Goal: Information Seeking & Learning: Find specific fact

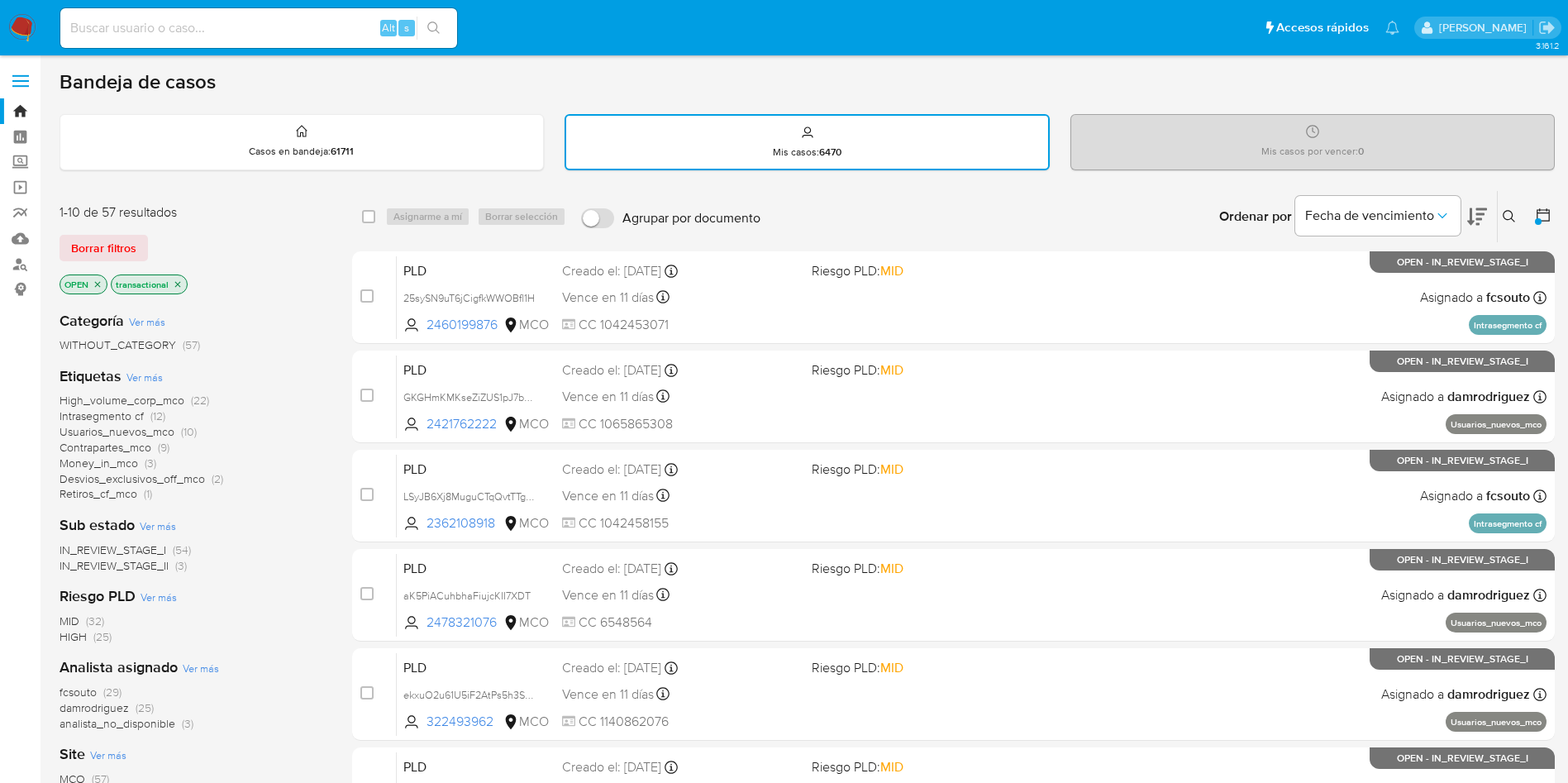
scroll to position [124, 0]
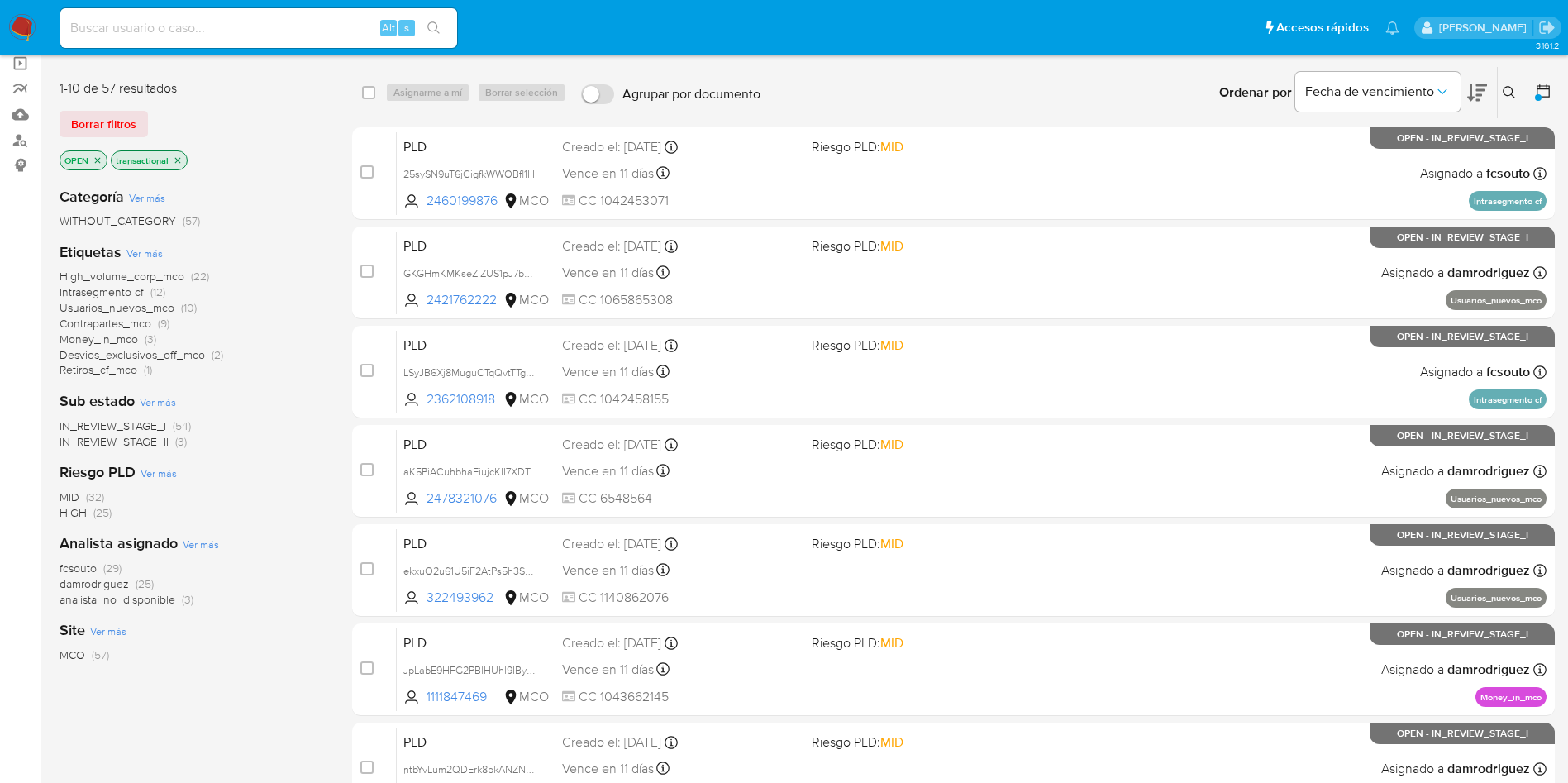
click at [1548, 93] on icon at bounding box center [1543, 90] width 17 height 17
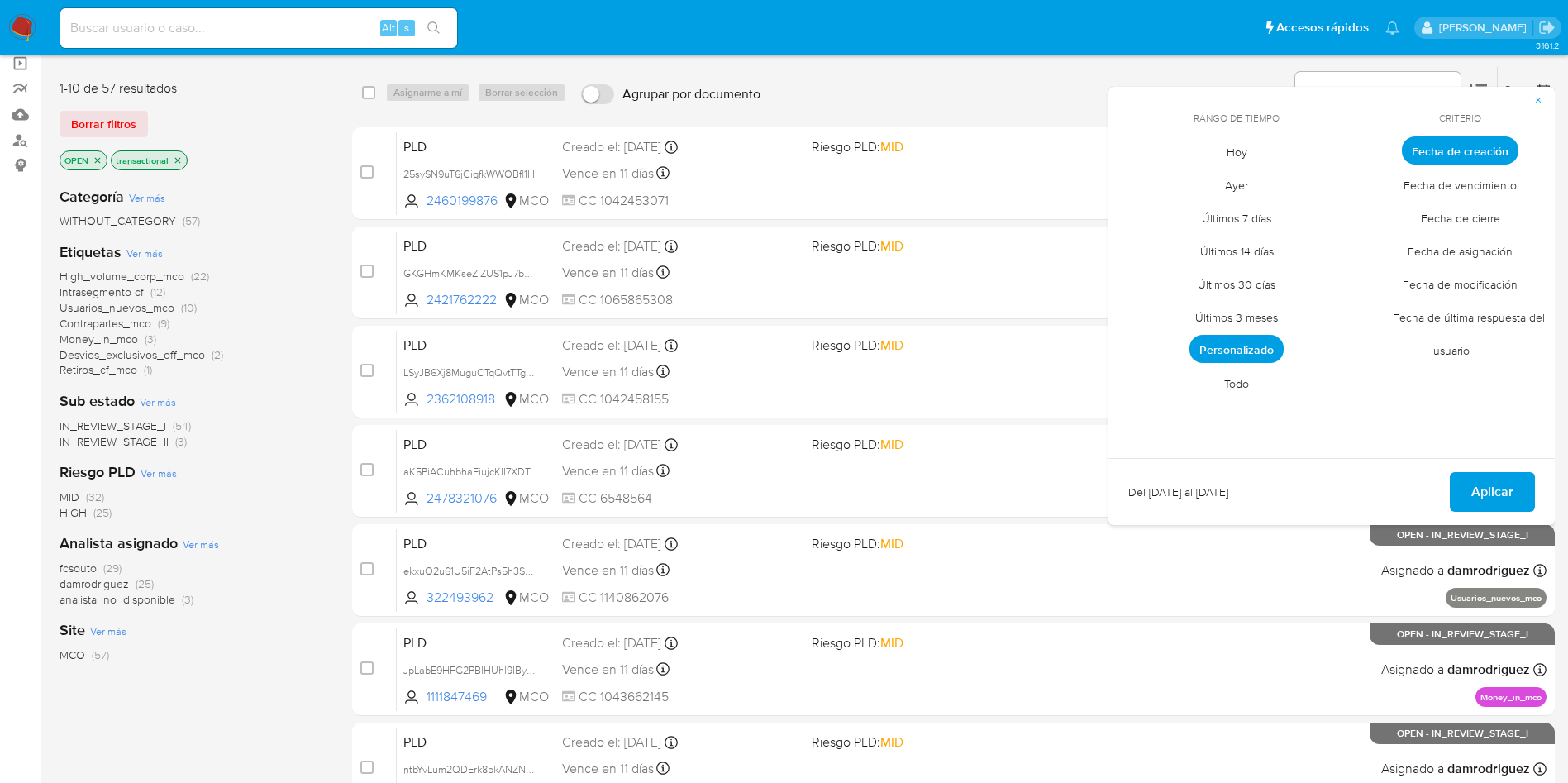
click at [1250, 352] on span "Personalizado" at bounding box center [1236, 349] width 94 height 28
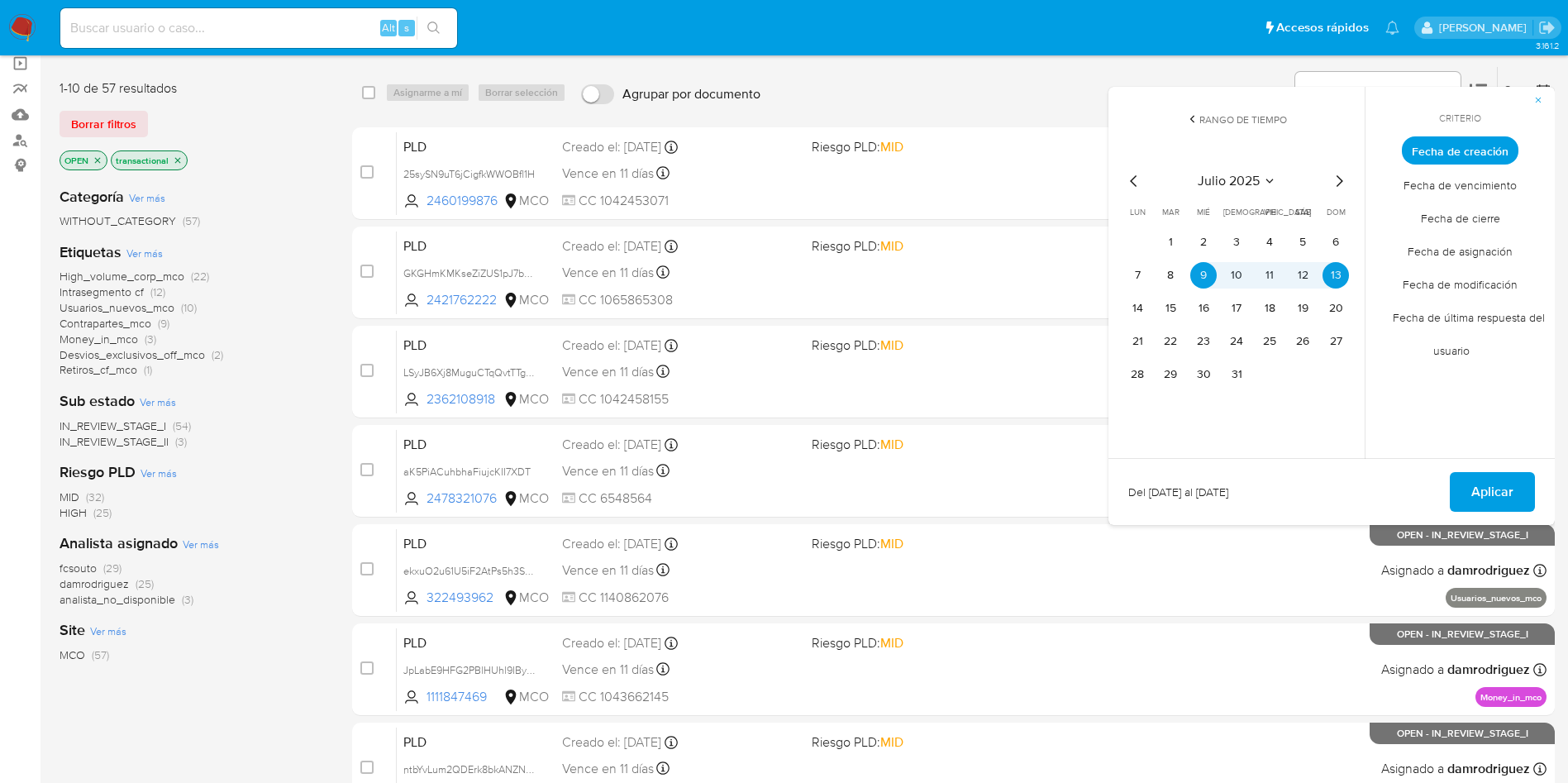
click at [1490, 481] on span "Aplicar" at bounding box center [1493, 492] width 42 height 37
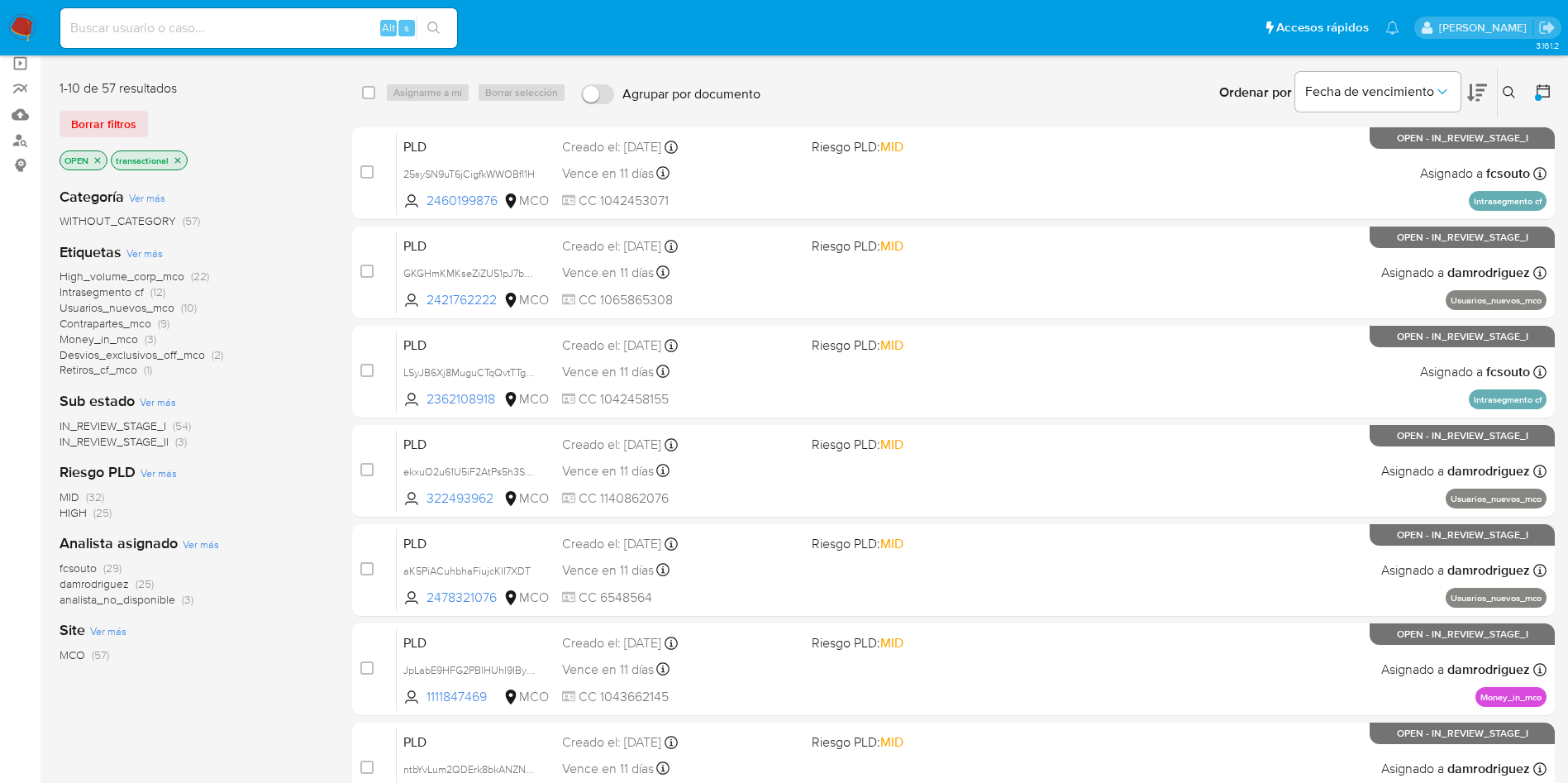
click at [242, 672] on div "Categoría Ver más WITHOUT_CATEGORY (57) Etiquetas Ver más High_volume_corp_mco …" at bounding box center [193, 455] width 266 height 562
click at [22, 26] on img at bounding box center [22, 28] width 28 height 28
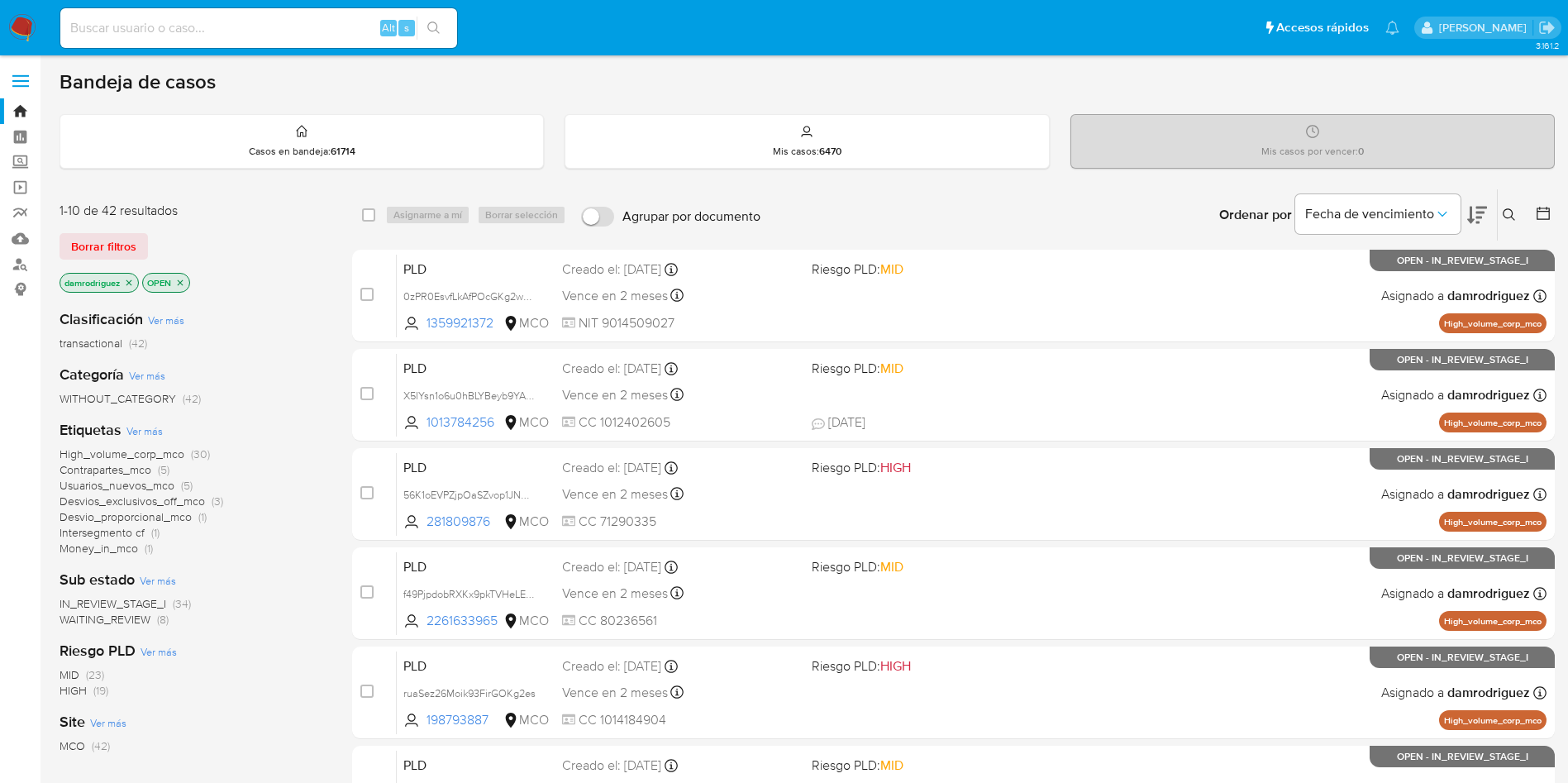
click at [1544, 210] on icon at bounding box center [1543, 213] width 17 height 17
click at [1545, 215] on icon at bounding box center [1543, 213] width 17 height 17
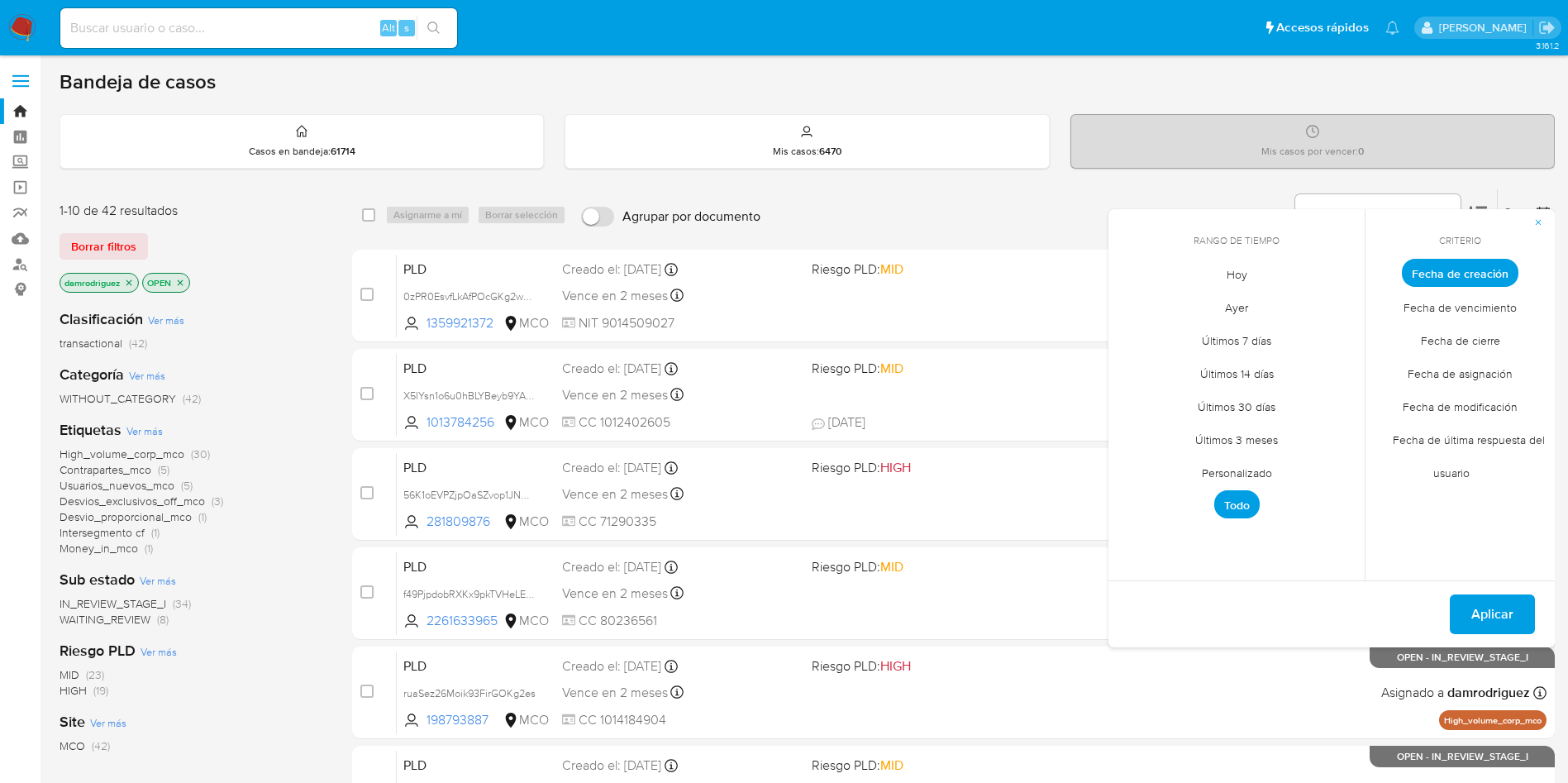
click at [1246, 476] on span "Personalizado" at bounding box center [1237, 473] width 105 height 34
click at [1141, 309] on icon "Mes anterior" at bounding box center [1134, 304] width 20 height 20
click at [1131, 306] on icon "Mes anterior" at bounding box center [1134, 304] width 20 height 20
click at [1240, 397] on button "10" at bounding box center [1236, 397] width 27 height 27
click at [1336, 393] on button "13" at bounding box center [1336, 397] width 27 height 27
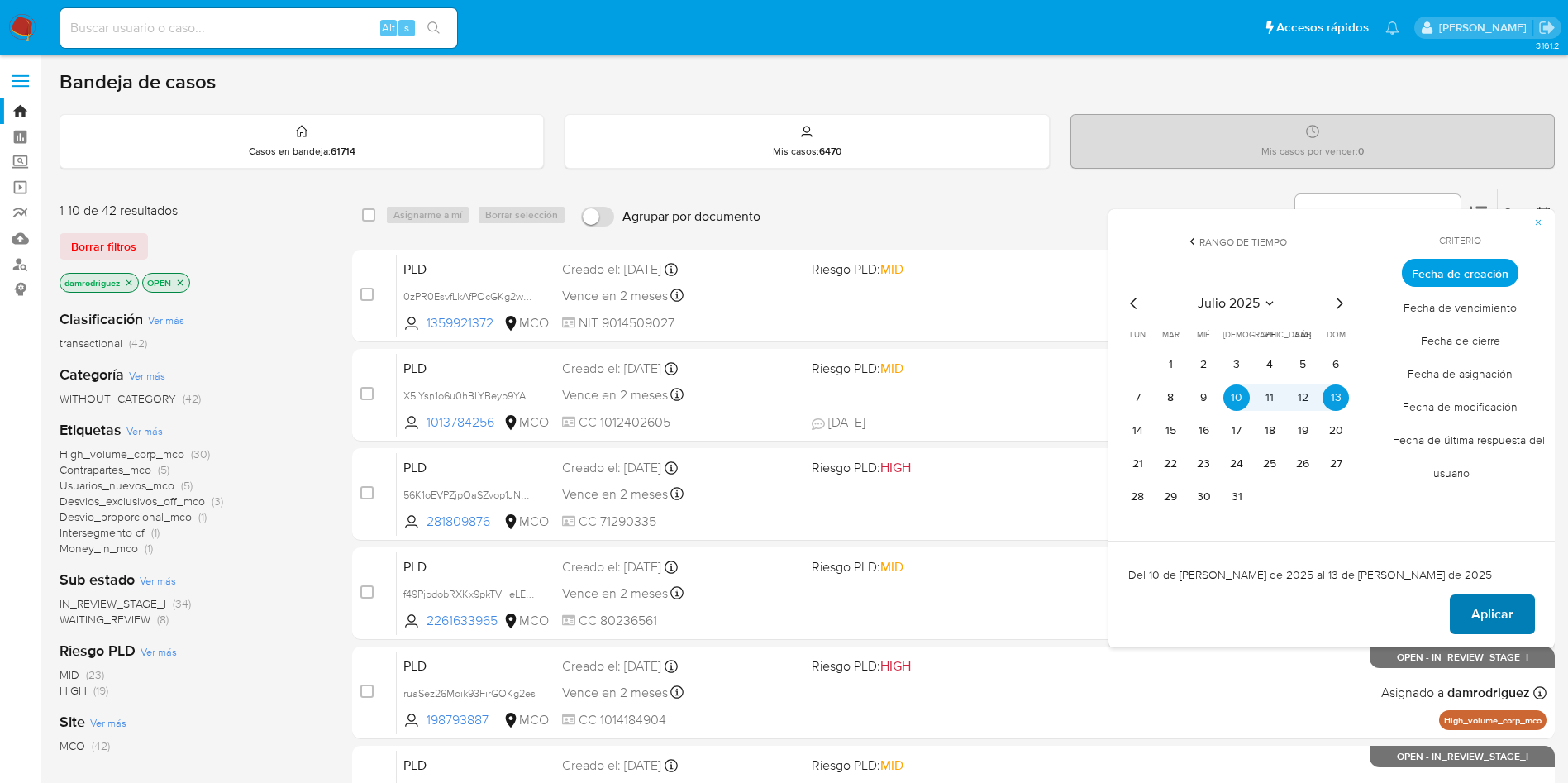
click at [1497, 615] on span "Aplicar" at bounding box center [1493, 614] width 42 height 37
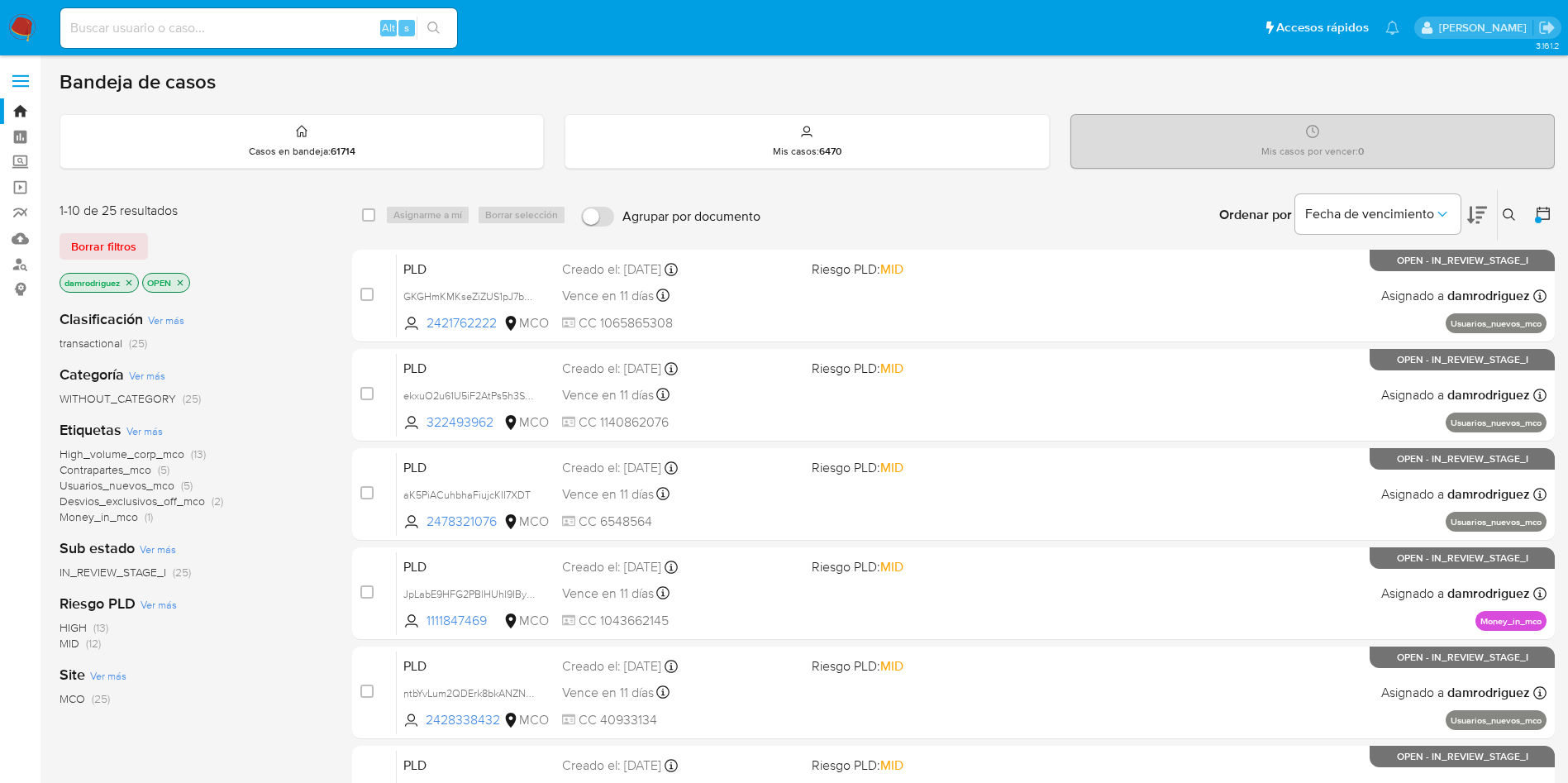
click at [162, 454] on span "High_volume_corp_mco" at bounding box center [122, 454] width 125 height 17
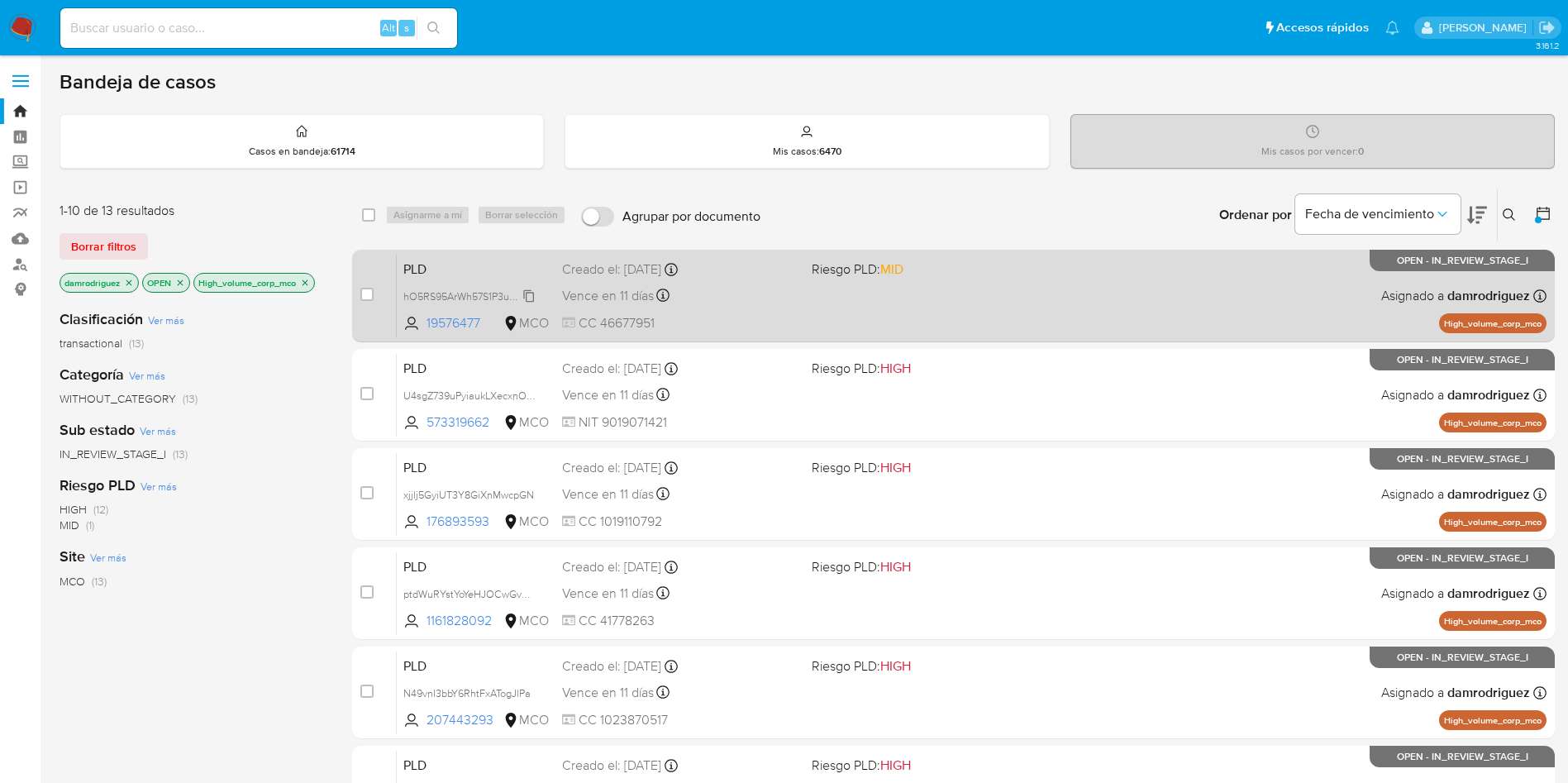
click at [473, 295] on span "hO5RS95ArWh57S1P3u5KSRwf" at bounding box center [474, 295] width 141 height 18
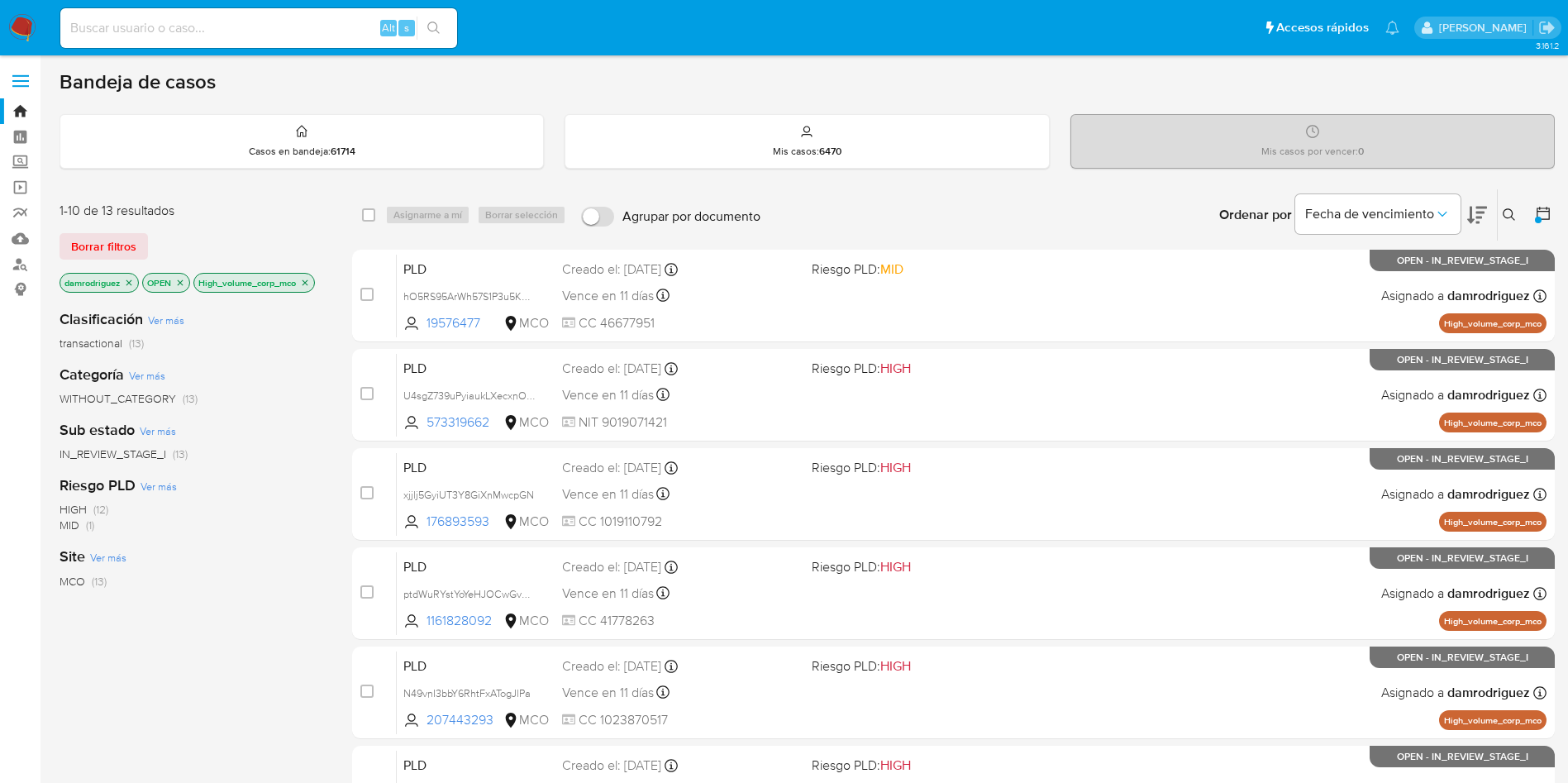
click at [167, 44] on div "Alt s" at bounding box center [259, 28] width 397 height 40
click at [176, 22] on input at bounding box center [259, 28] width 397 height 22
paste input "1083011945"
type input "1083011945"
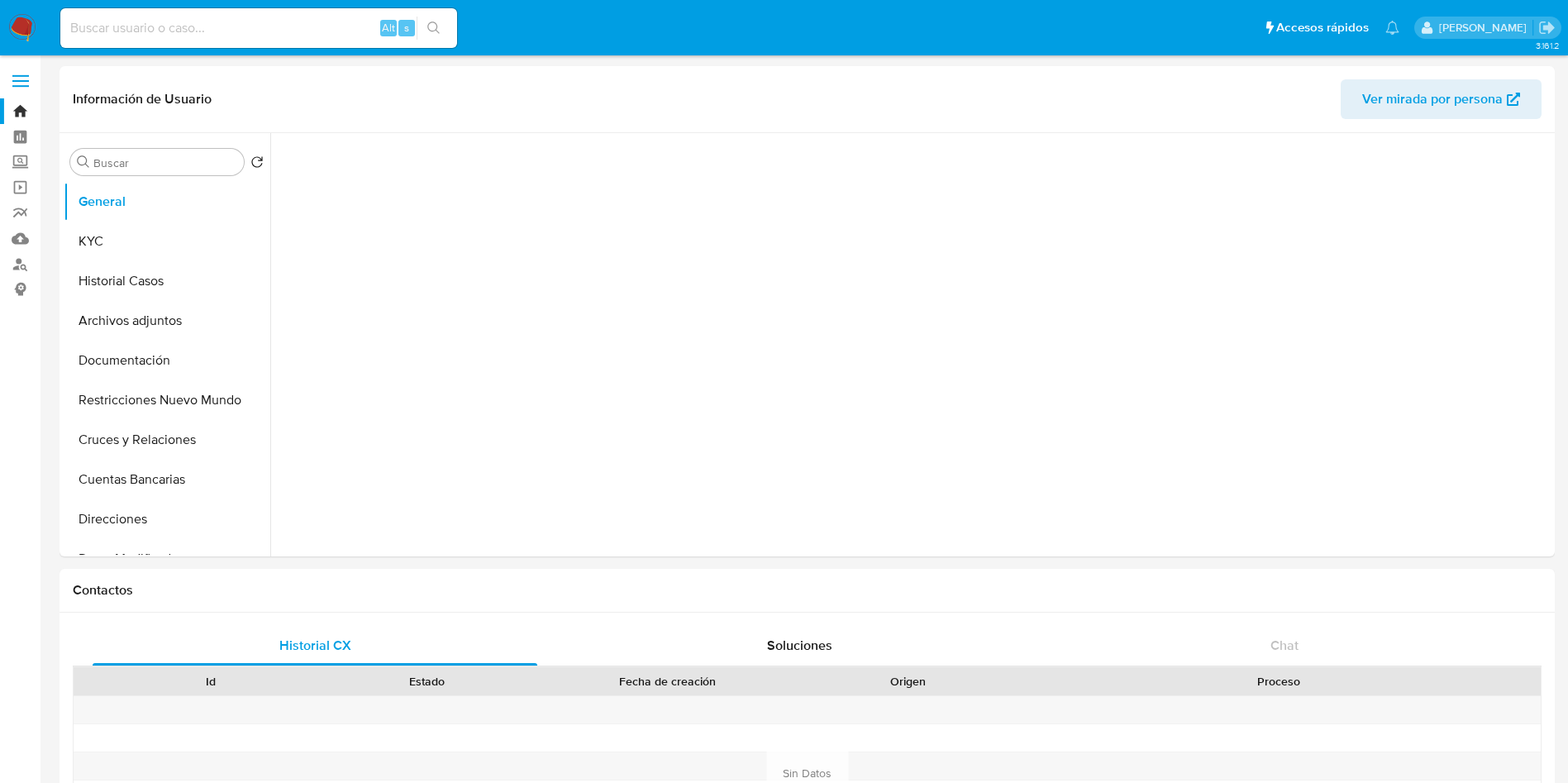
select select "10"
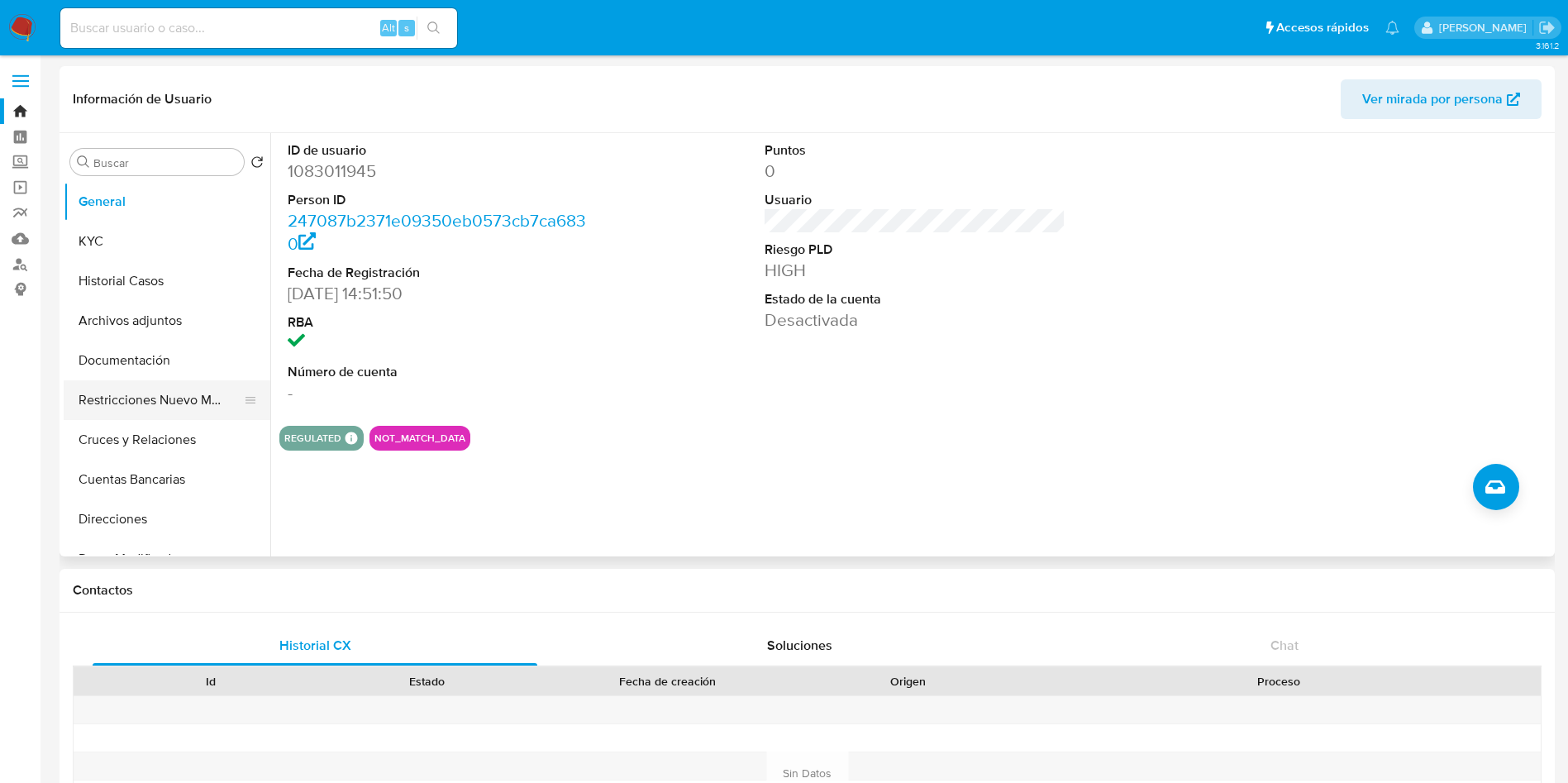
click at [153, 394] on button "Restricciones Nuevo Mundo" at bounding box center [160, 400] width 194 height 40
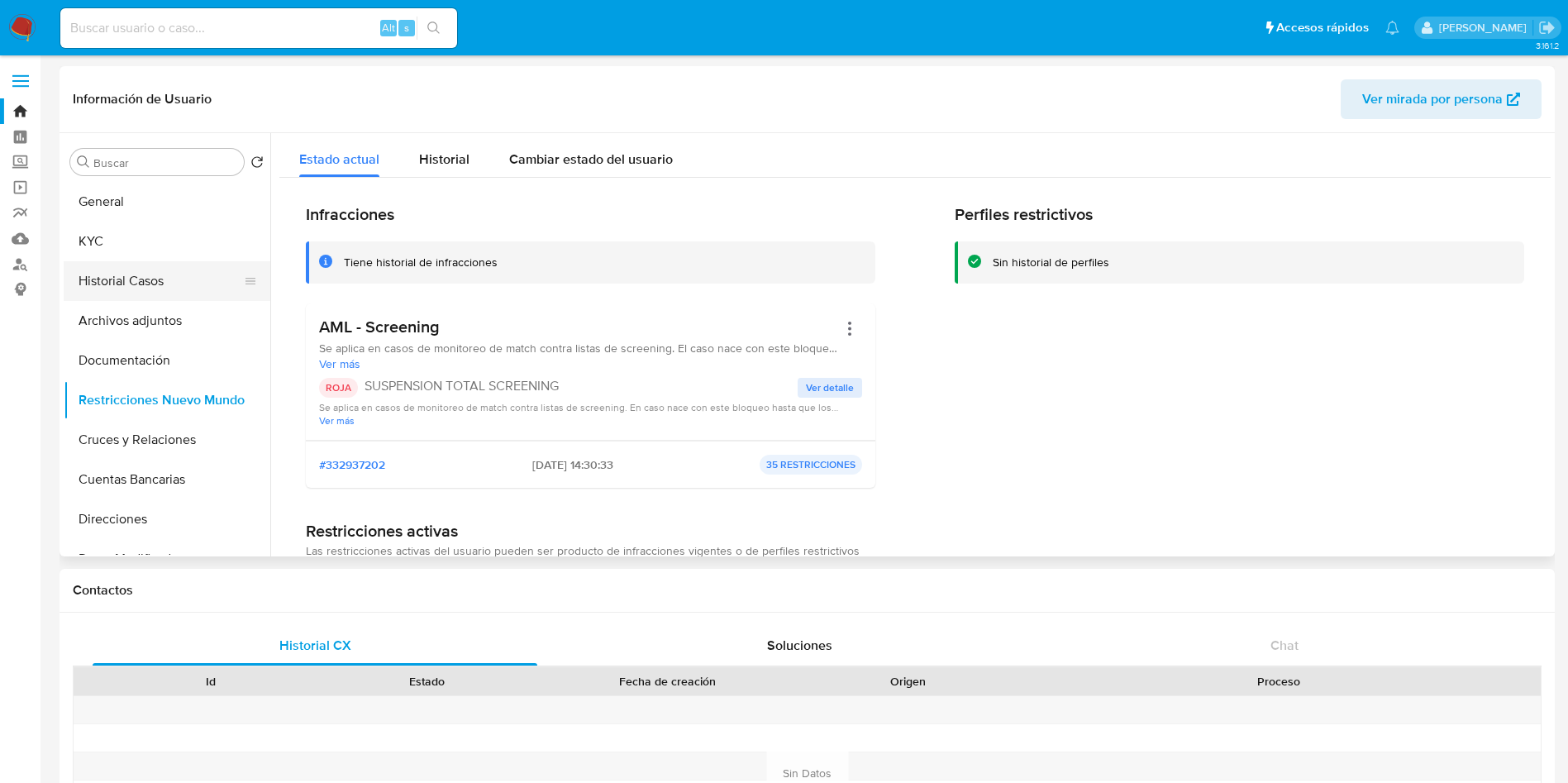
click at [136, 281] on button "Historial Casos" at bounding box center [160, 281] width 194 height 40
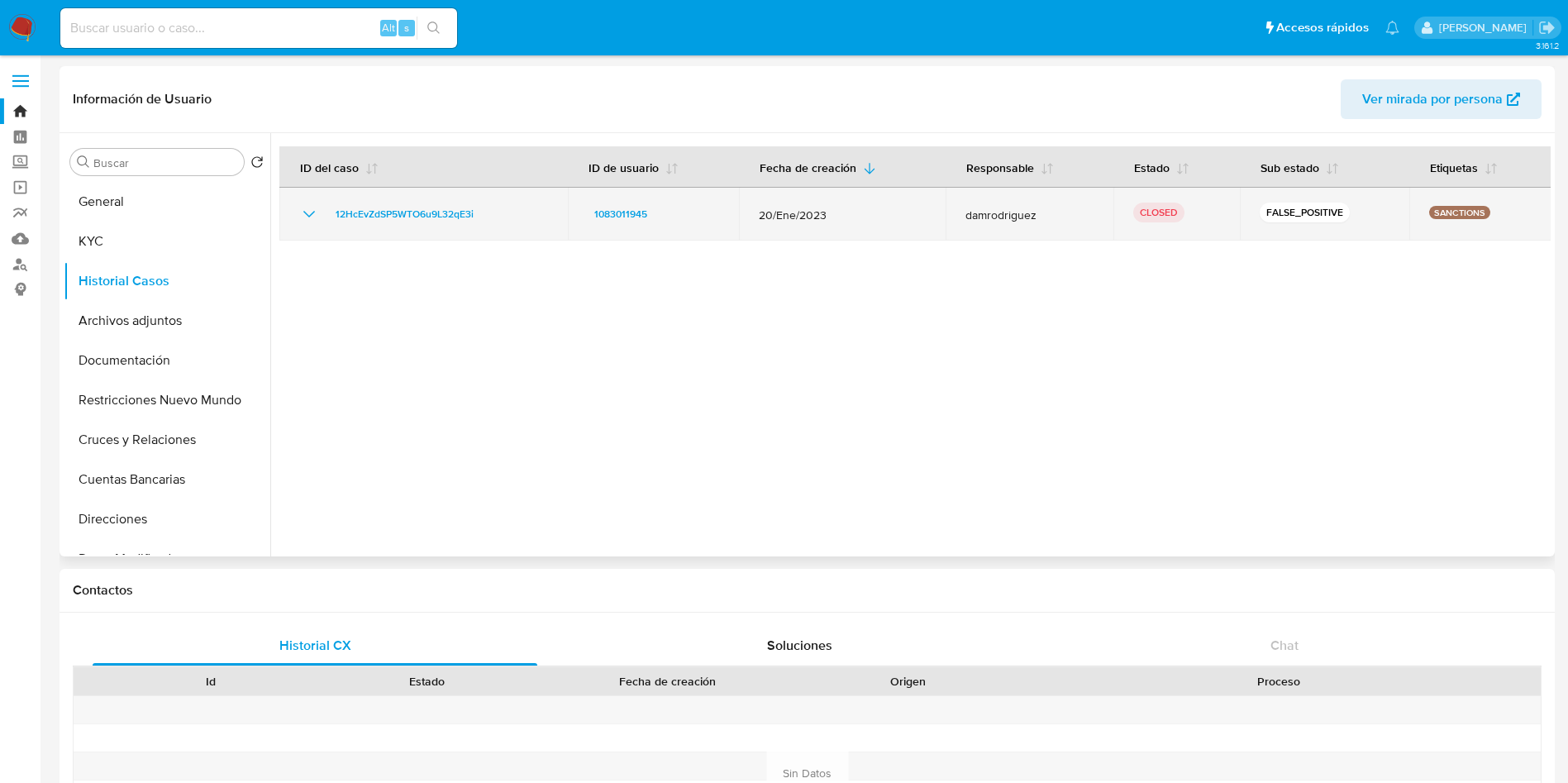
click at [306, 211] on icon "Mostrar/Ocultar" at bounding box center [309, 215] width 20 height 20
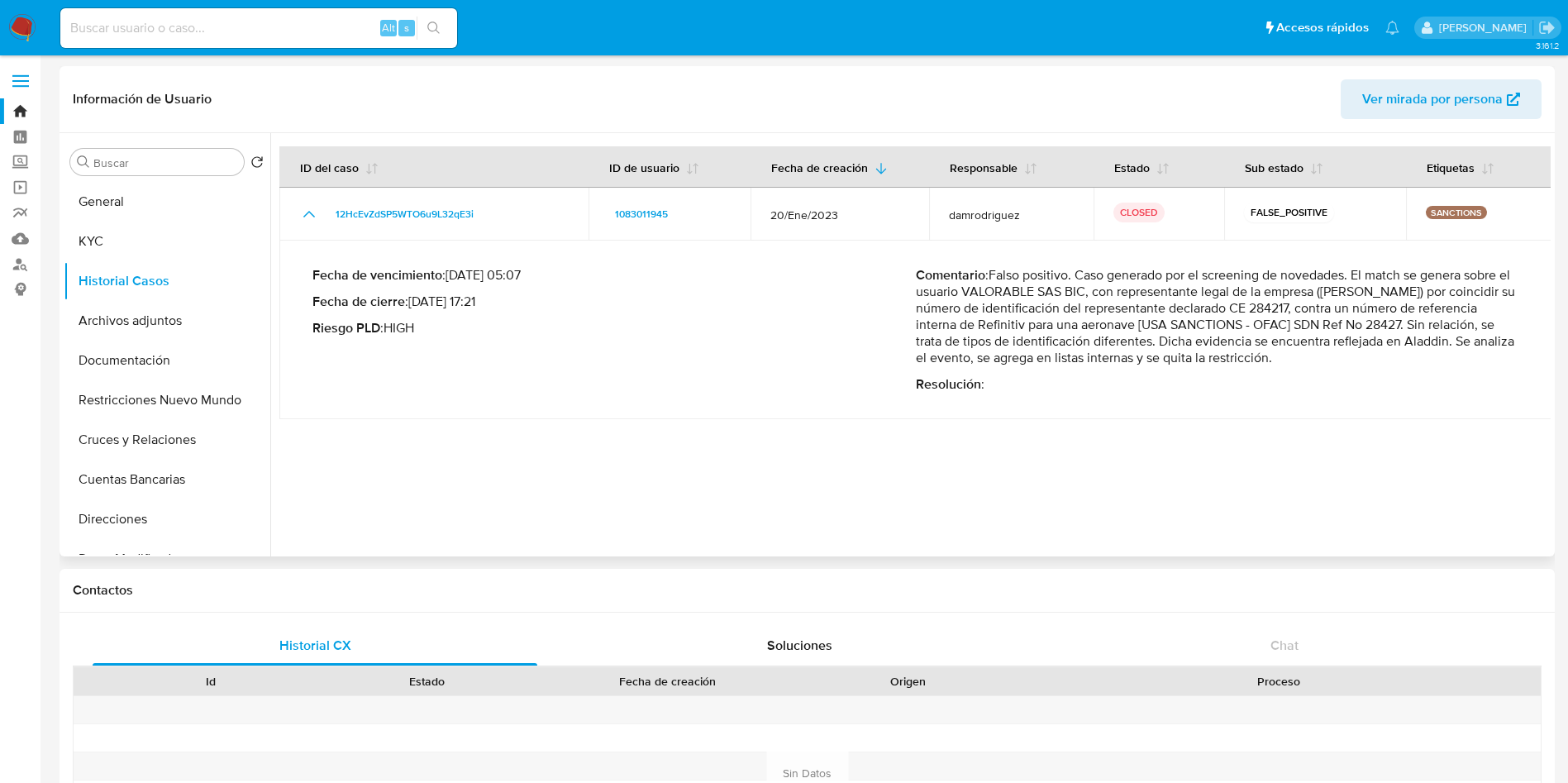
drag, startPoint x: 1057, startPoint y: 280, endPoint x: 1417, endPoint y: 275, distance: 360.0
click at [1407, 275] on p "Comentario : Falso positivo. Caso generado por el screening de novedades. El ma…" at bounding box center [1217, 317] width 604 height 99
click at [1457, 298] on p "Comentario : Falso positivo. Caso generado por el screening de novedades. El ma…" at bounding box center [1217, 317] width 604 height 99
drag, startPoint x: 1148, startPoint y: 274, endPoint x: 1502, endPoint y: 274, distance: 354.0
click at [1500, 274] on p "Comentario : Falso positivo. Caso generado por el screening de novedades. El ma…" at bounding box center [1217, 317] width 604 height 99
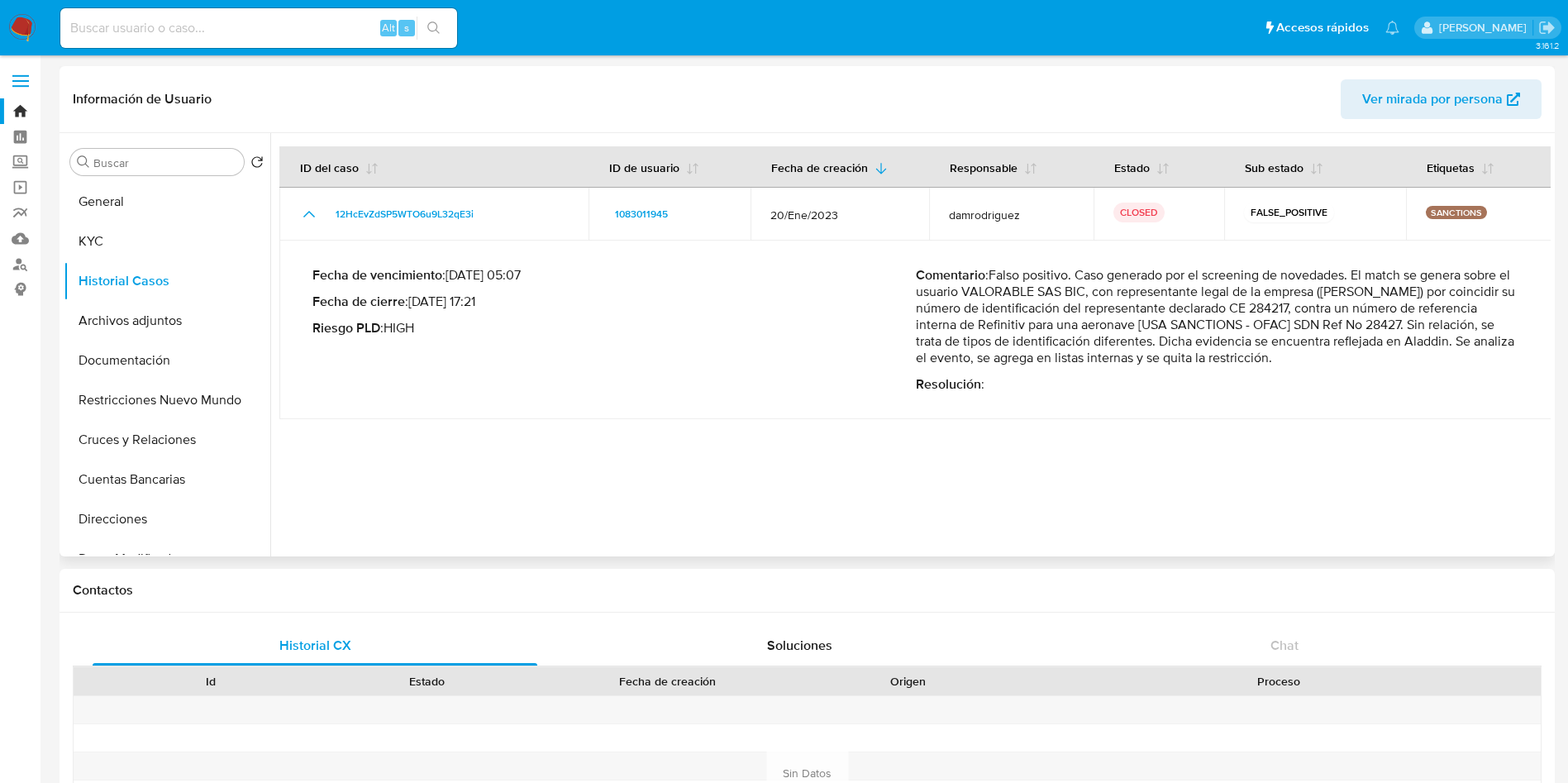
drag, startPoint x: 979, startPoint y: 294, endPoint x: 1498, endPoint y: 294, distance: 519.0
click at [1500, 294] on p "Comentario : Falso positivo. Caso generado por el screening de novedades. El ma…" at bounding box center [1217, 317] width 604 height 99
drag, startPoint x: 1061, startPoint y: 312, endPoint x: 1434, endPoint y: 309, distance: 373.0
click at [1433, 309] on p "Comentario : Falso positivo. Caso generado por el screening de novedades. El ma…" at bounding box center [1217, 317] width 604 height 99
drag, startPoint x: 1013, startPoint y: 324, endPoint x: 1501, endPoint y: 328, distance: 488.0
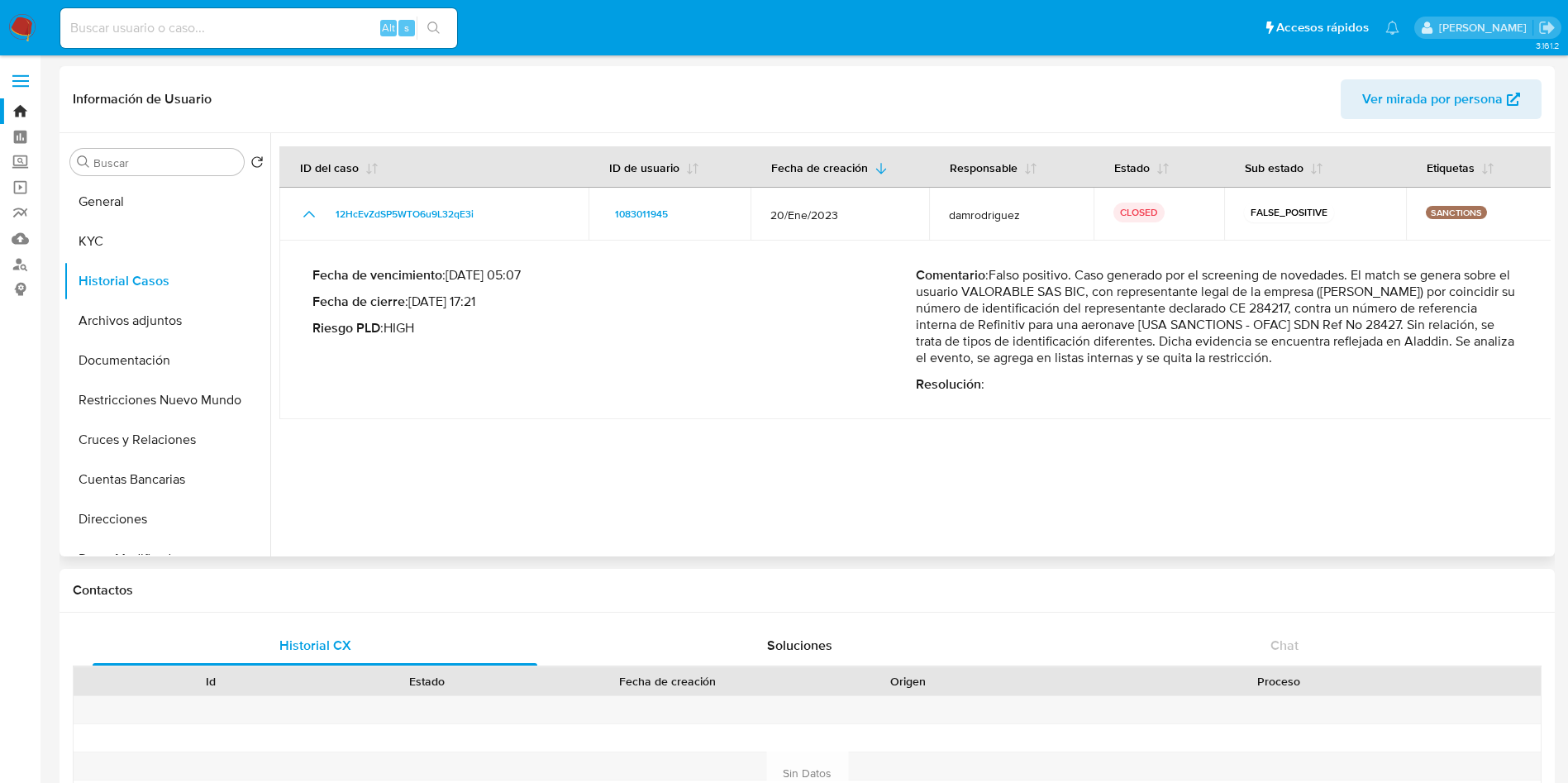
click at [1501, 328] on p "Comentario : Falso positivo. Caso generado por el screening de novedades. El ma…" at bounding box center [1217, 317] width 604 height 99
drag, startPoint x: 975, startPoint y: 343, endPoint x: 1494, endPoint y: 341, distance: 519.0
click at [1502, 341] on p "Comentario : Falso positivo. Caso generado por el screening de novedades. El ma…" at bounding box center [1217, 317] width 604 height 99
drag, startPoint x: 1006, startPoint y: 358, endPoint x: 1265, endPoint y: 358, distance: 259.0
click at [1261, 358] on p "Comentario : Falso positivo. Caso generado por el screening de novedades. El ma…" at bounding box center [1217, 317] width 604 height 99
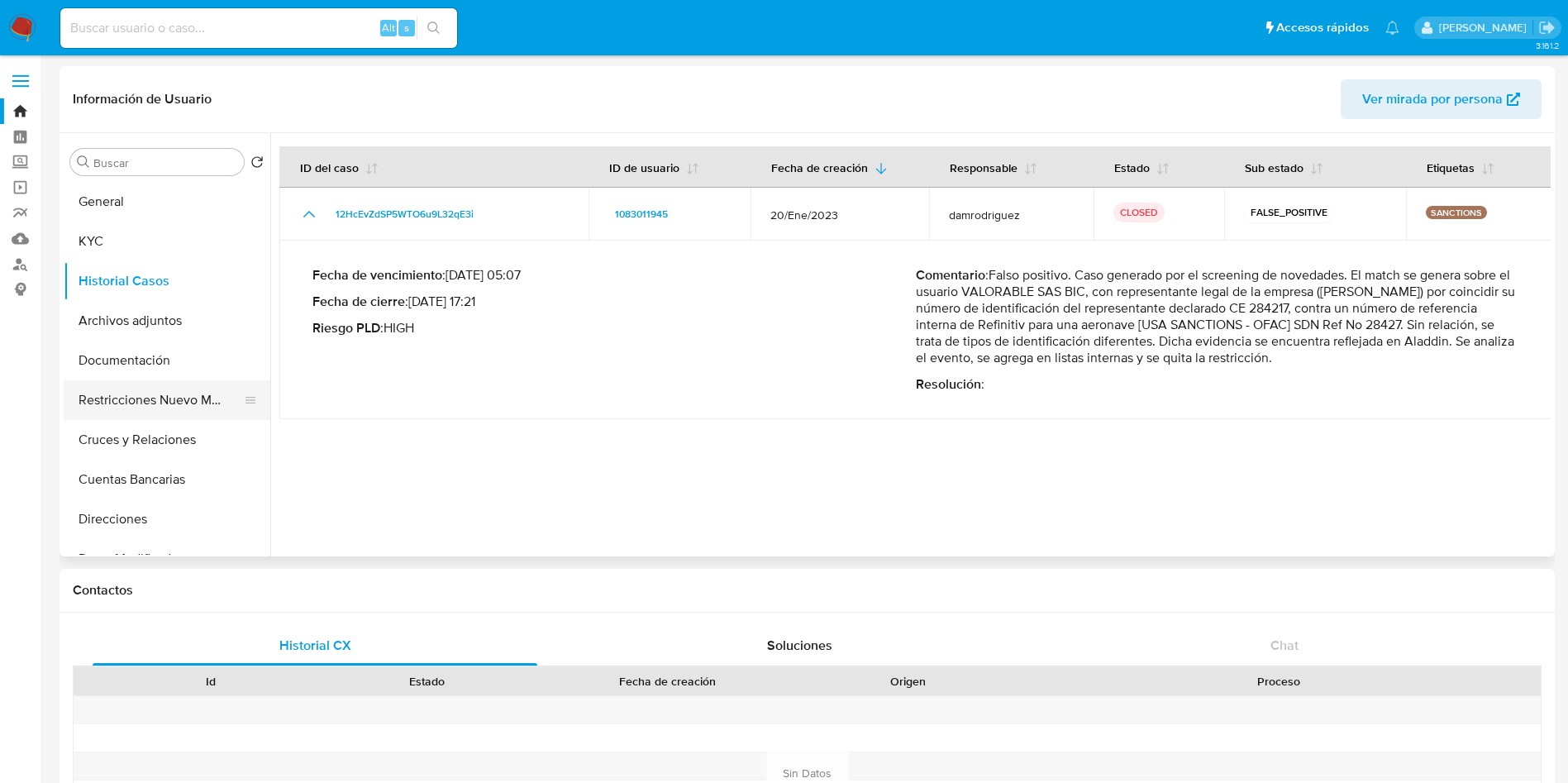
click at [136, 388] on button "Restricciones Nuevo Mundo" at bounding box center [160, 400] width 194 height 40
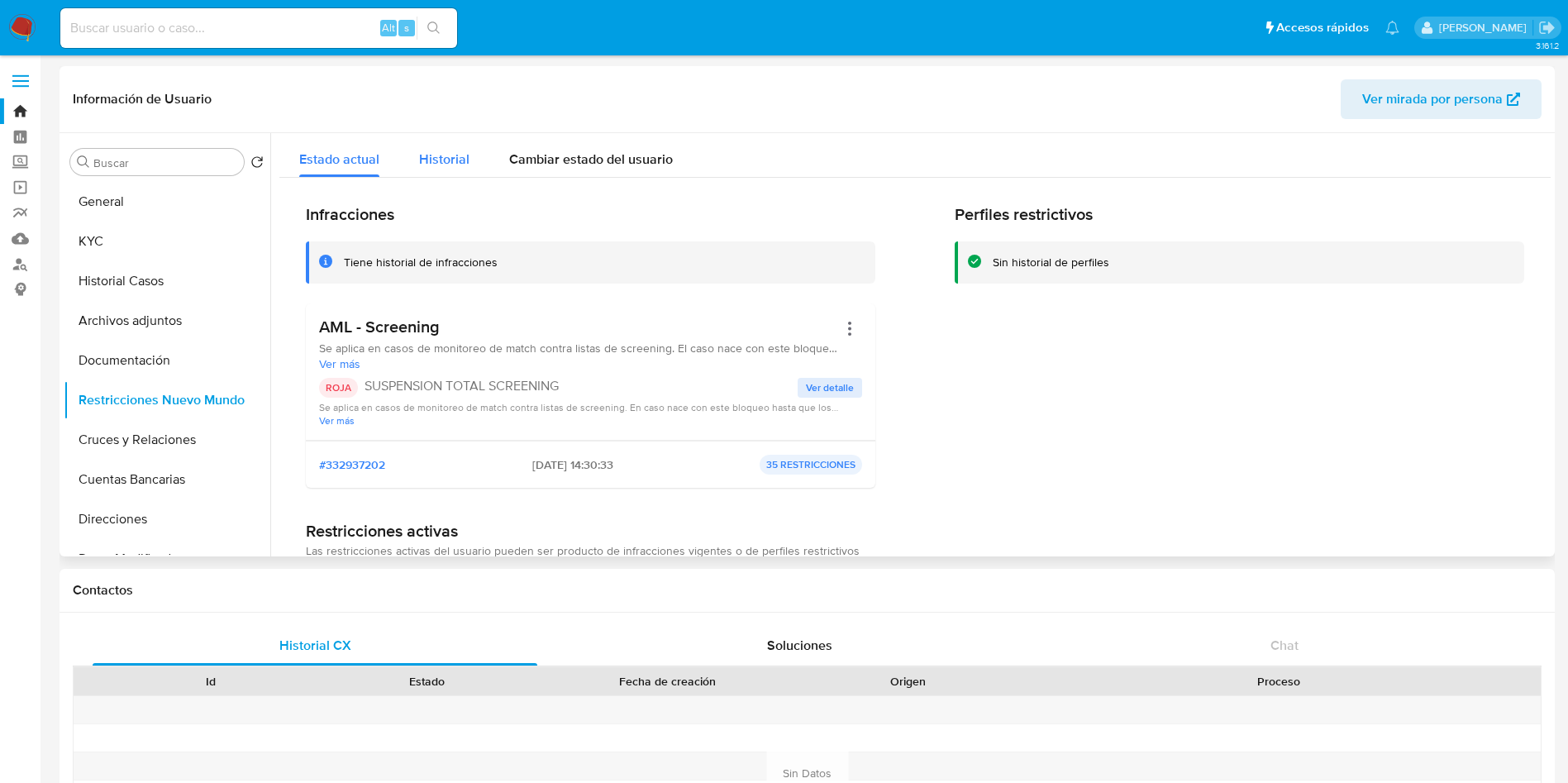
click at [459, 165] on span "Historial" at bounding box center [444, 159] width 51 height 19
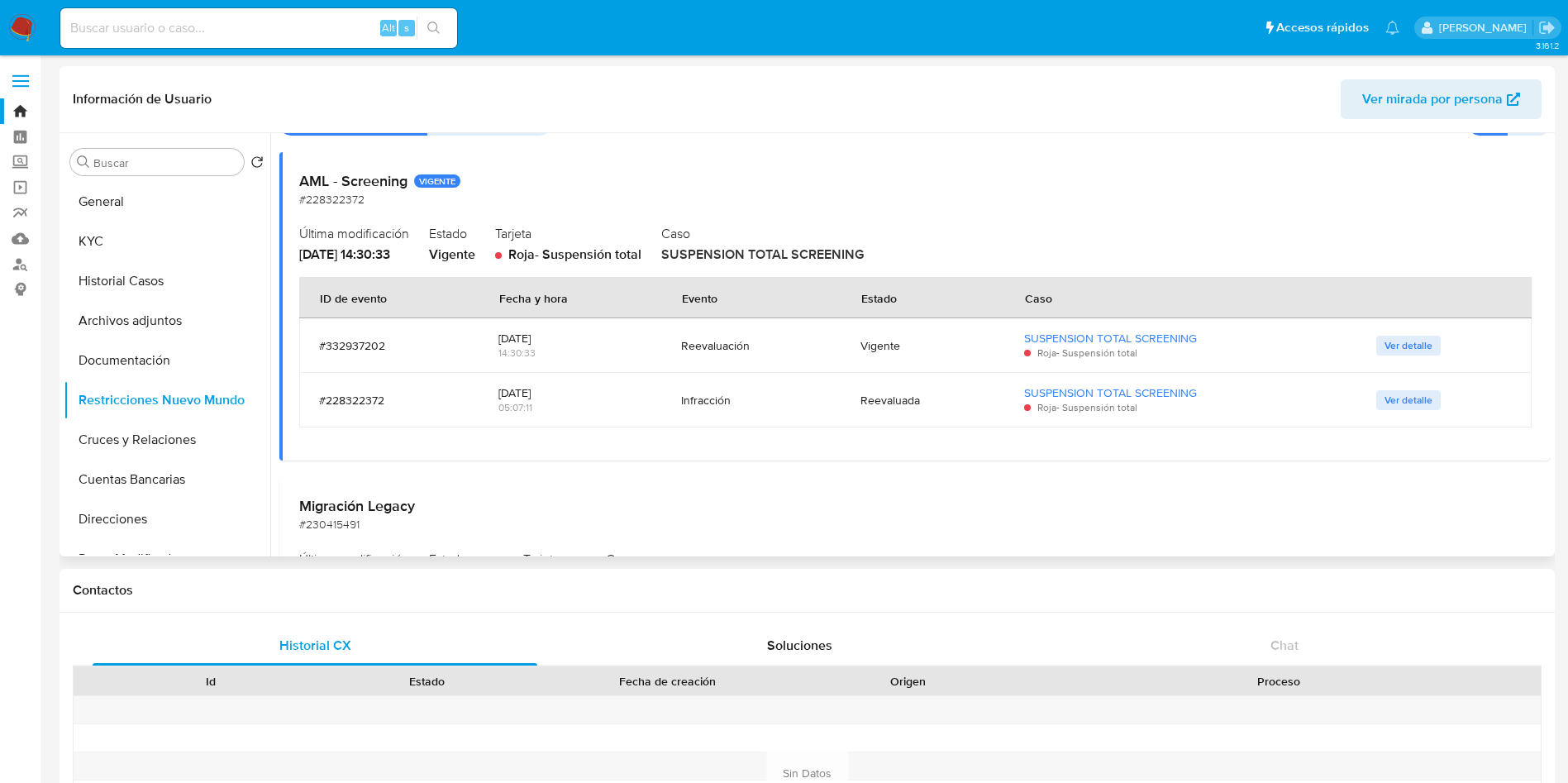
scroll to position [124, 0]
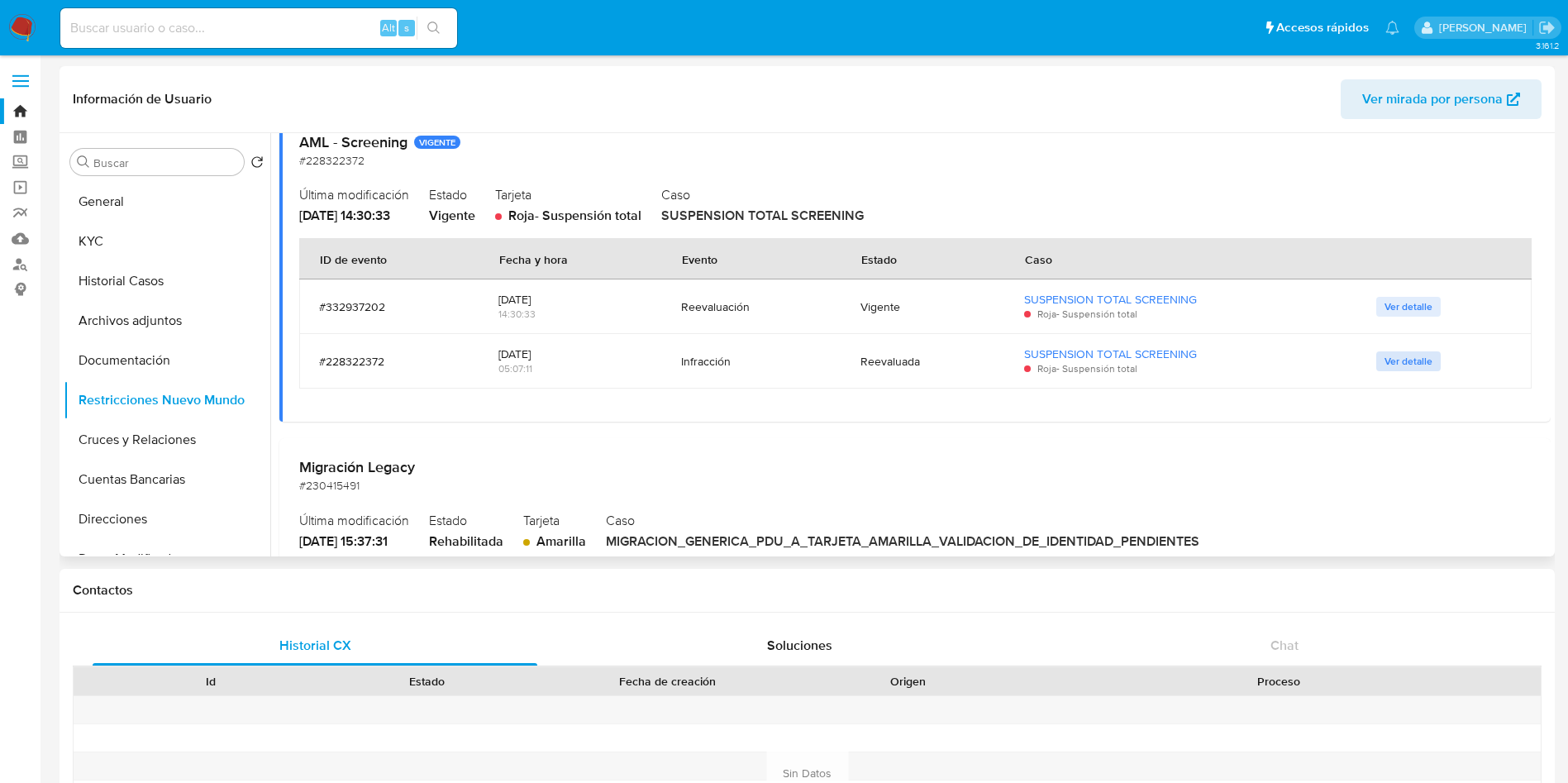
click at [1403, 358] on span "Ver detalle" at bounding box center [1408, 361] width 48 height 17
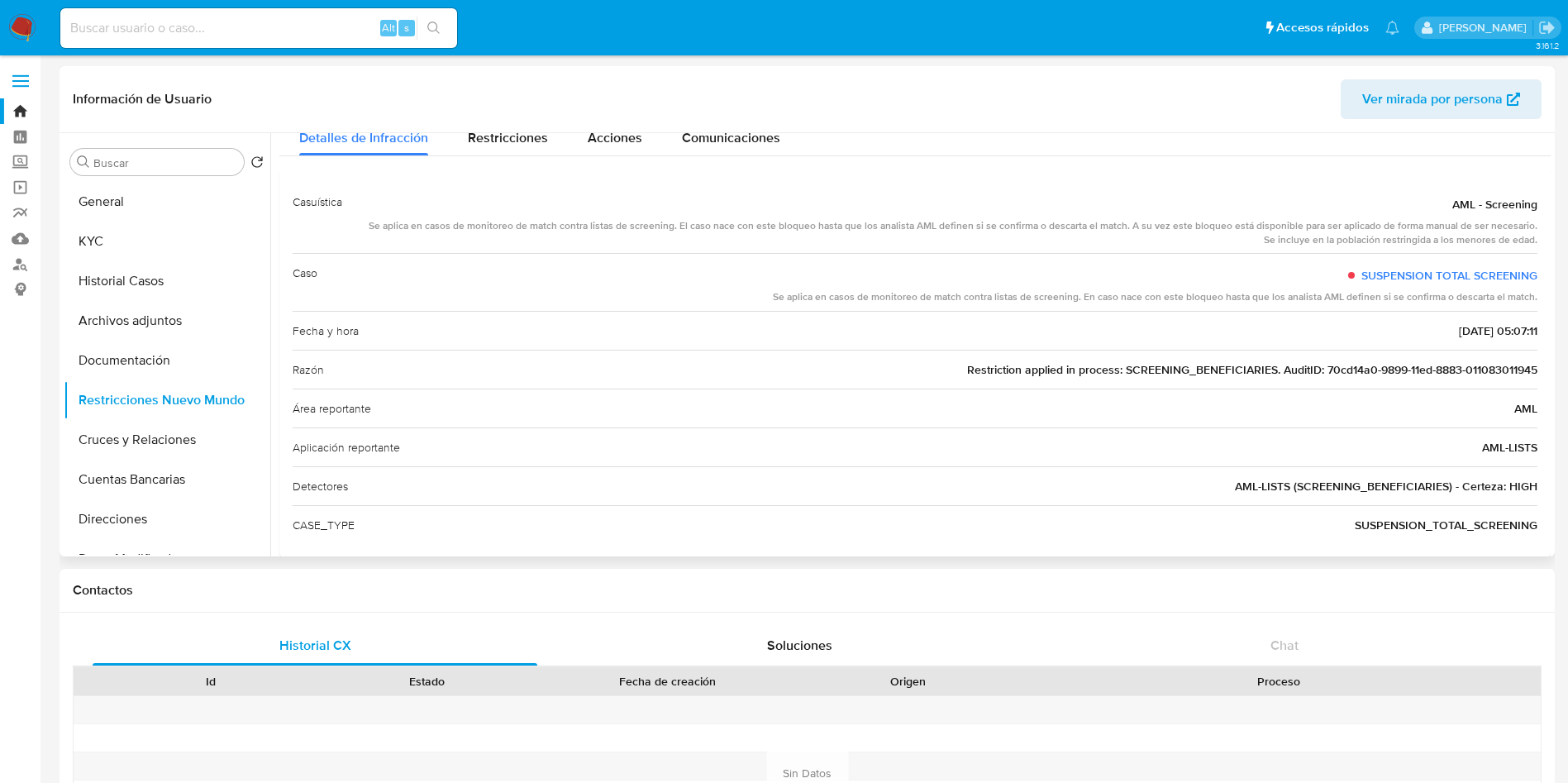
scroll to position [71, 0]
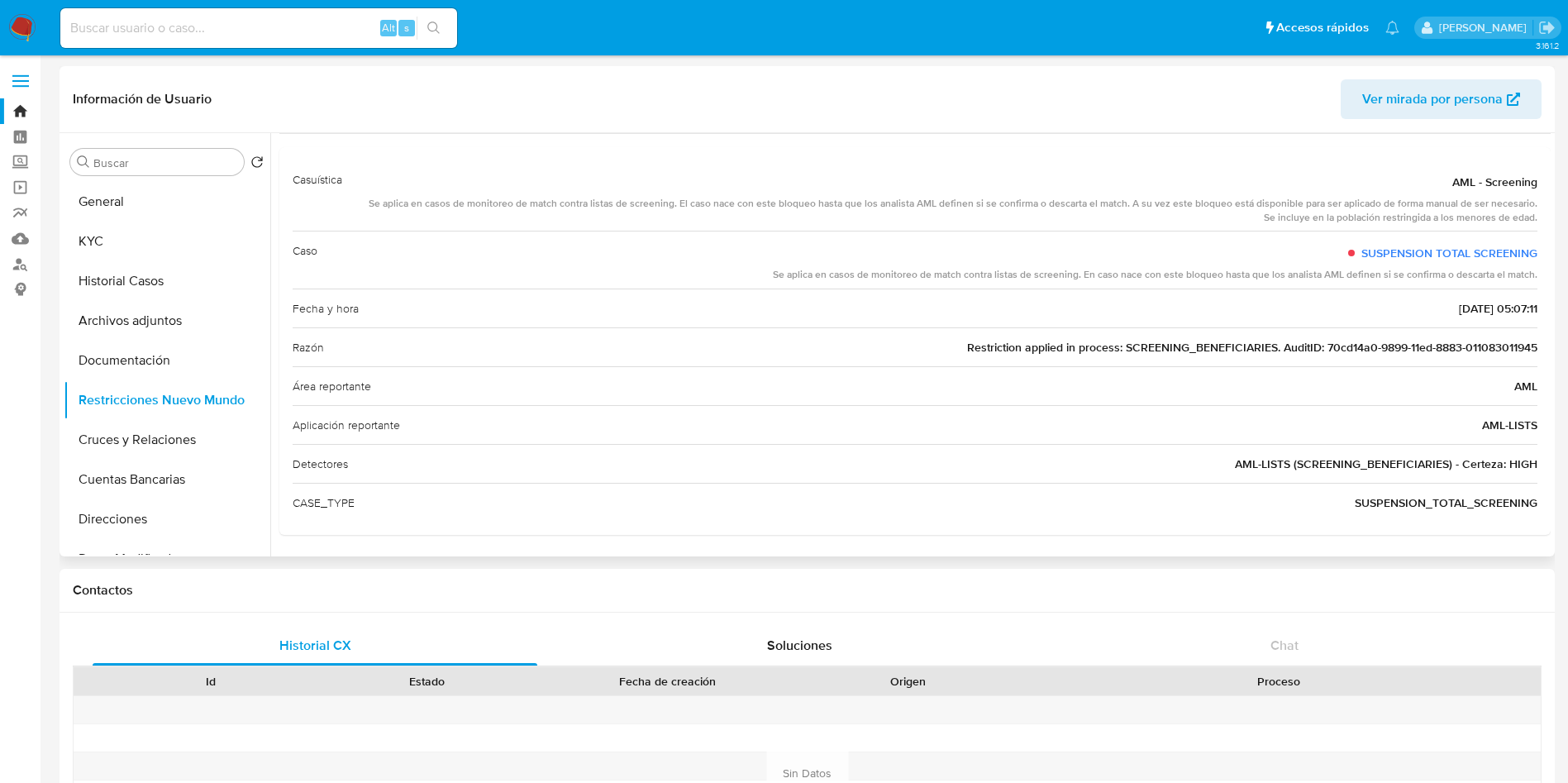
drag, startPoint x: 1014, startPoint y: 339, endPoint x: 1414, endPoint y: 356, distance: 400.4
click at [1414, 355] on span "Restriction applied in process: SCREENING_BENEFICIARIES. AuditID: 70cd14a0-9899…" at bounding box center [1252, 347] width 570 height 17
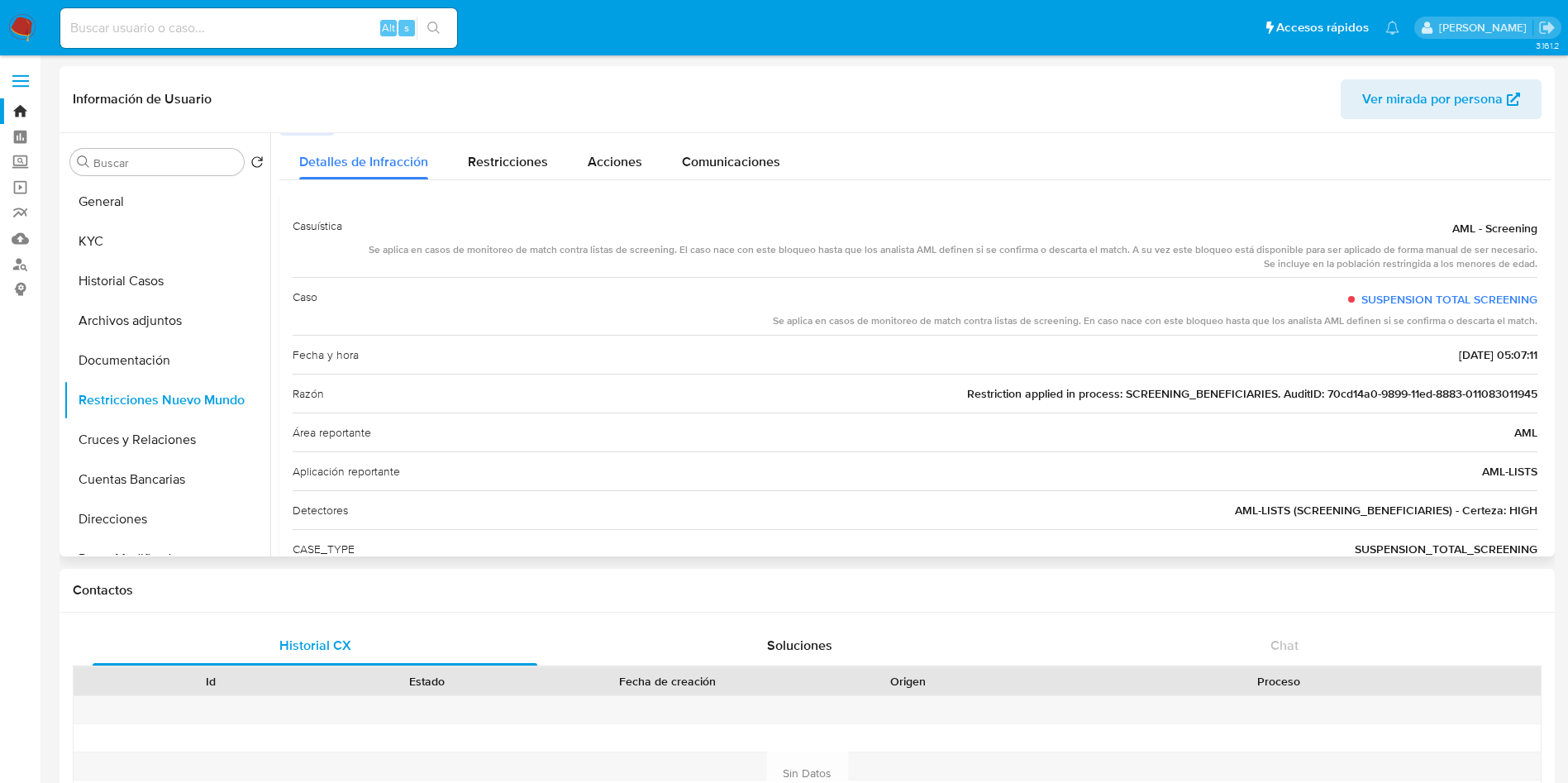
scroll to position [0, 0]
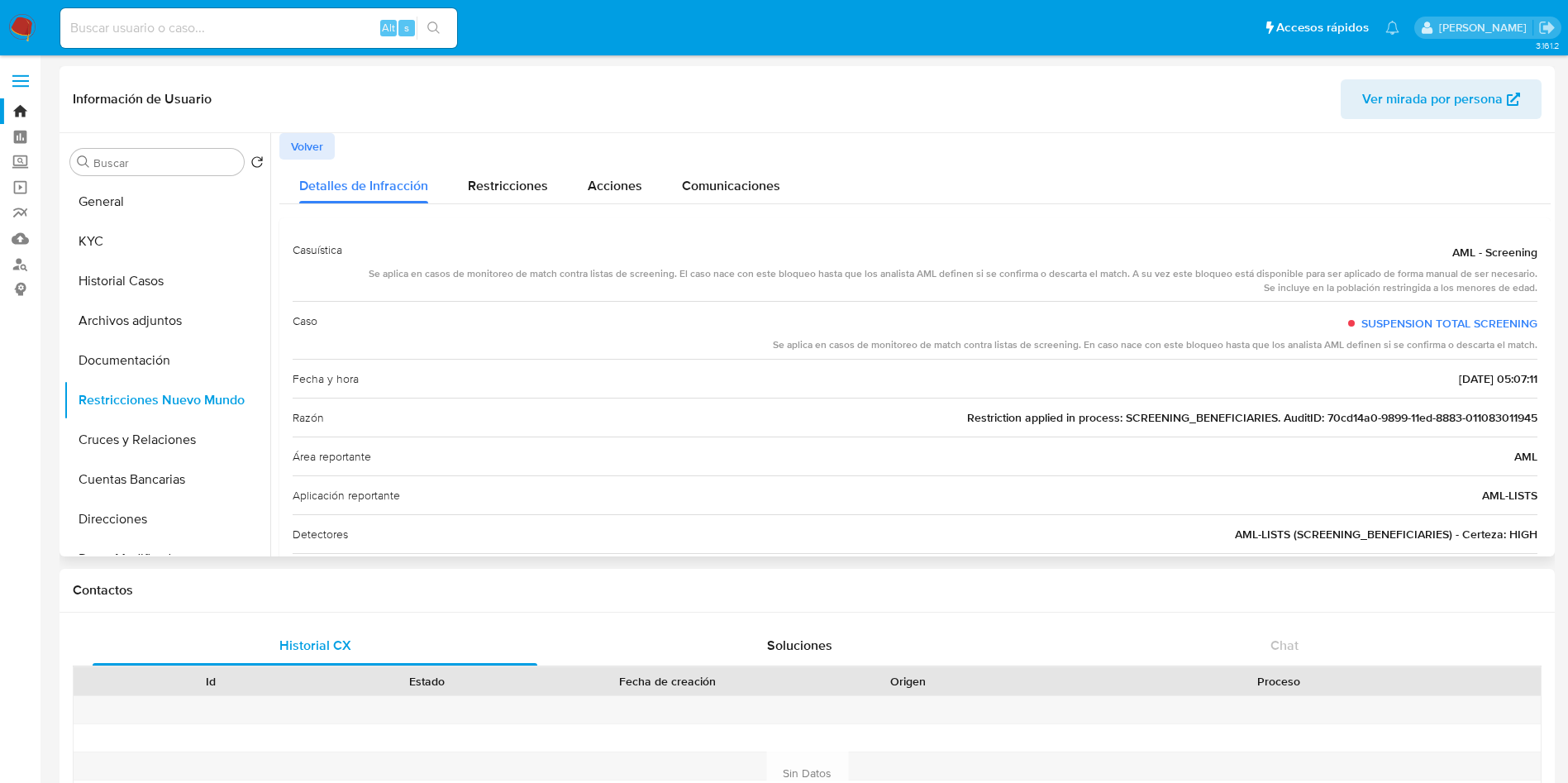
click at [302, 151] on span "Volver" at bounding box center [307, 146] width 32 height 23
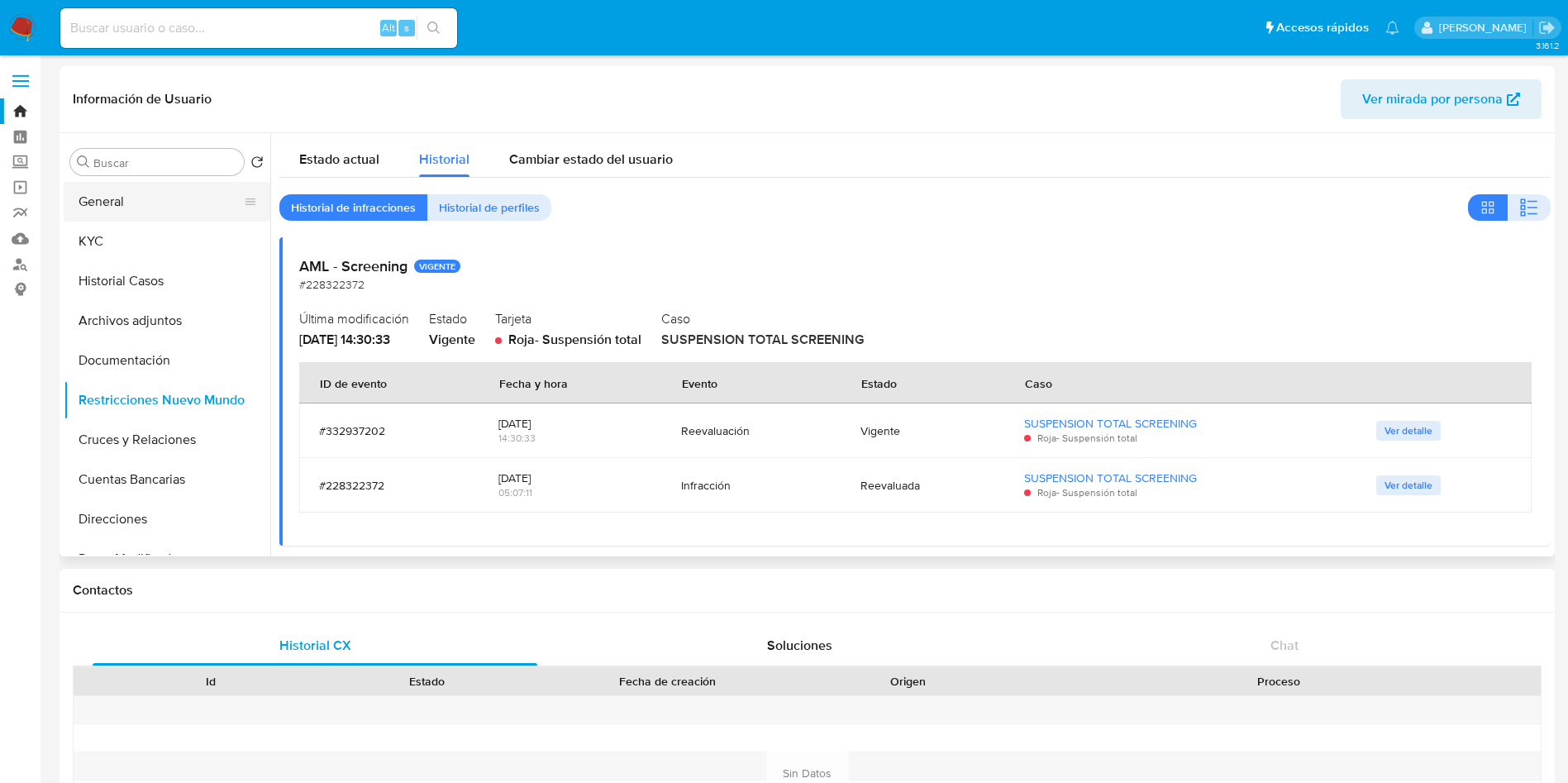
click at [141, 205] on button "General" at bounding box center [160, 202] width 194 height 40
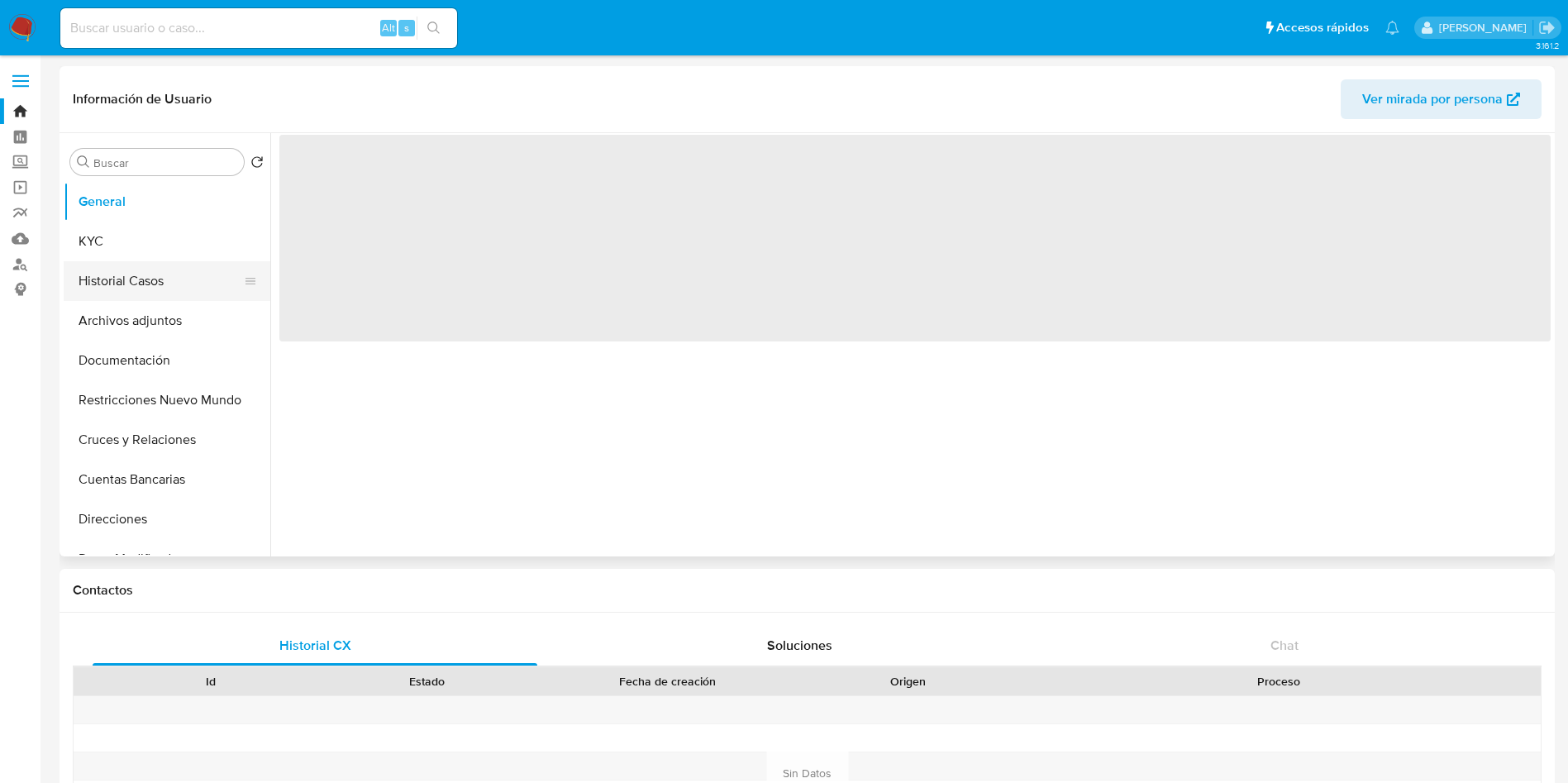
click at [98, 293] on button "Historial Casos" at bounding box center [160, 281] width 194 height 40
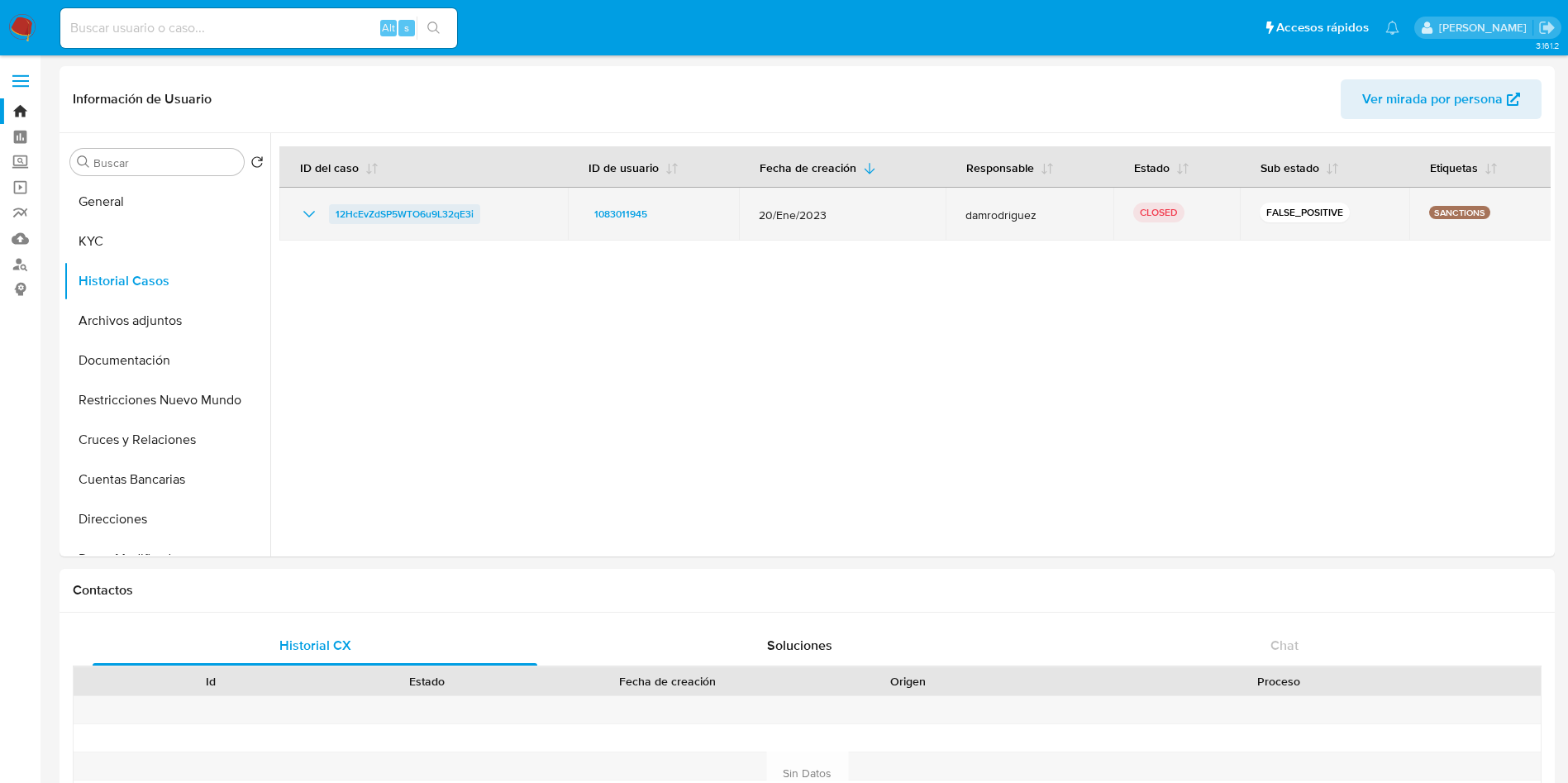
click at [407, 215] on span "12HcEvZdSP5WTO6u9L32qE3i" at bounding box center [404, 215] width 138 height 20
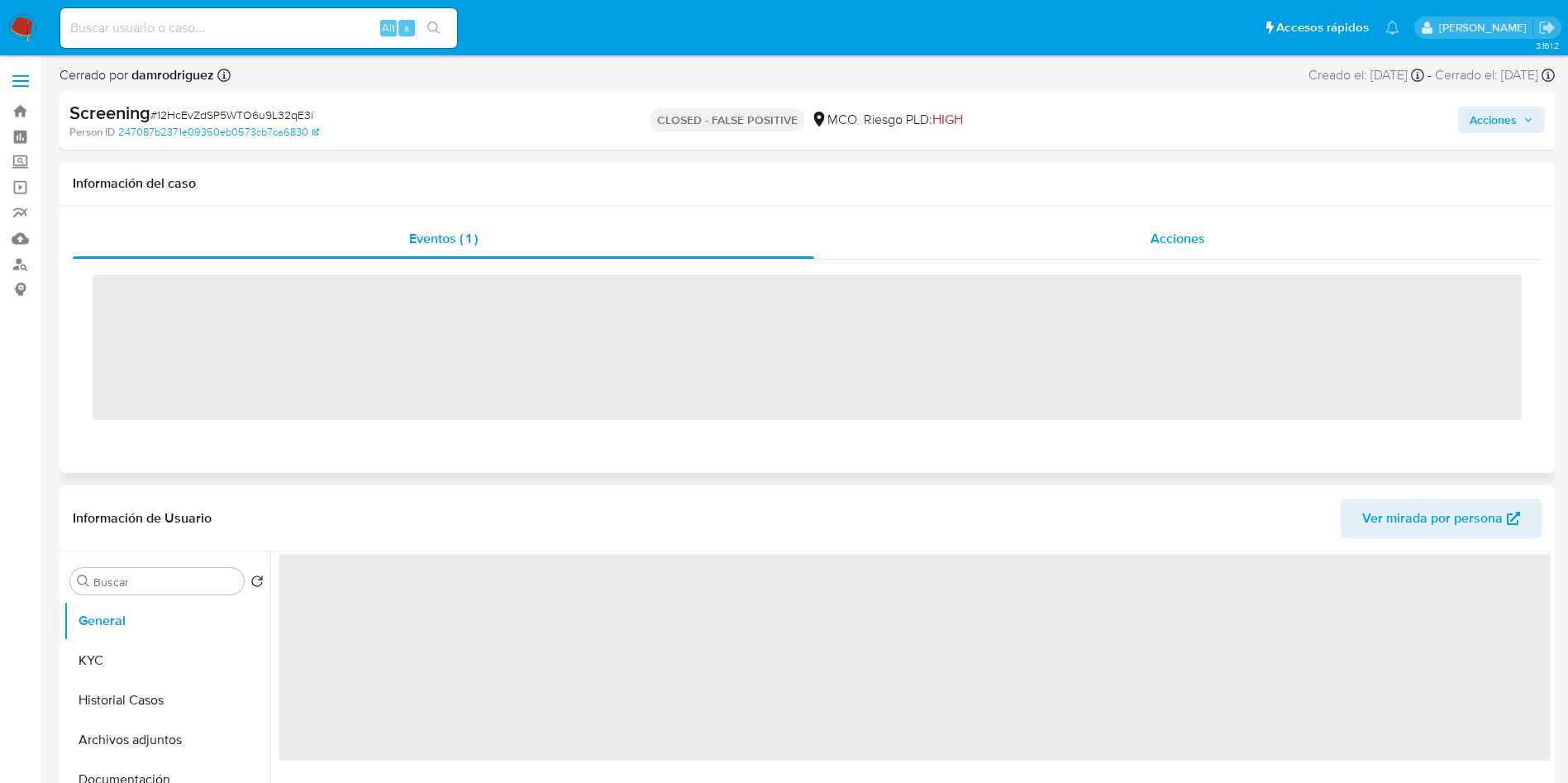
click at [1140, 250] on div "Acciones" at bounding box center [1178, 239] width 728 height 40
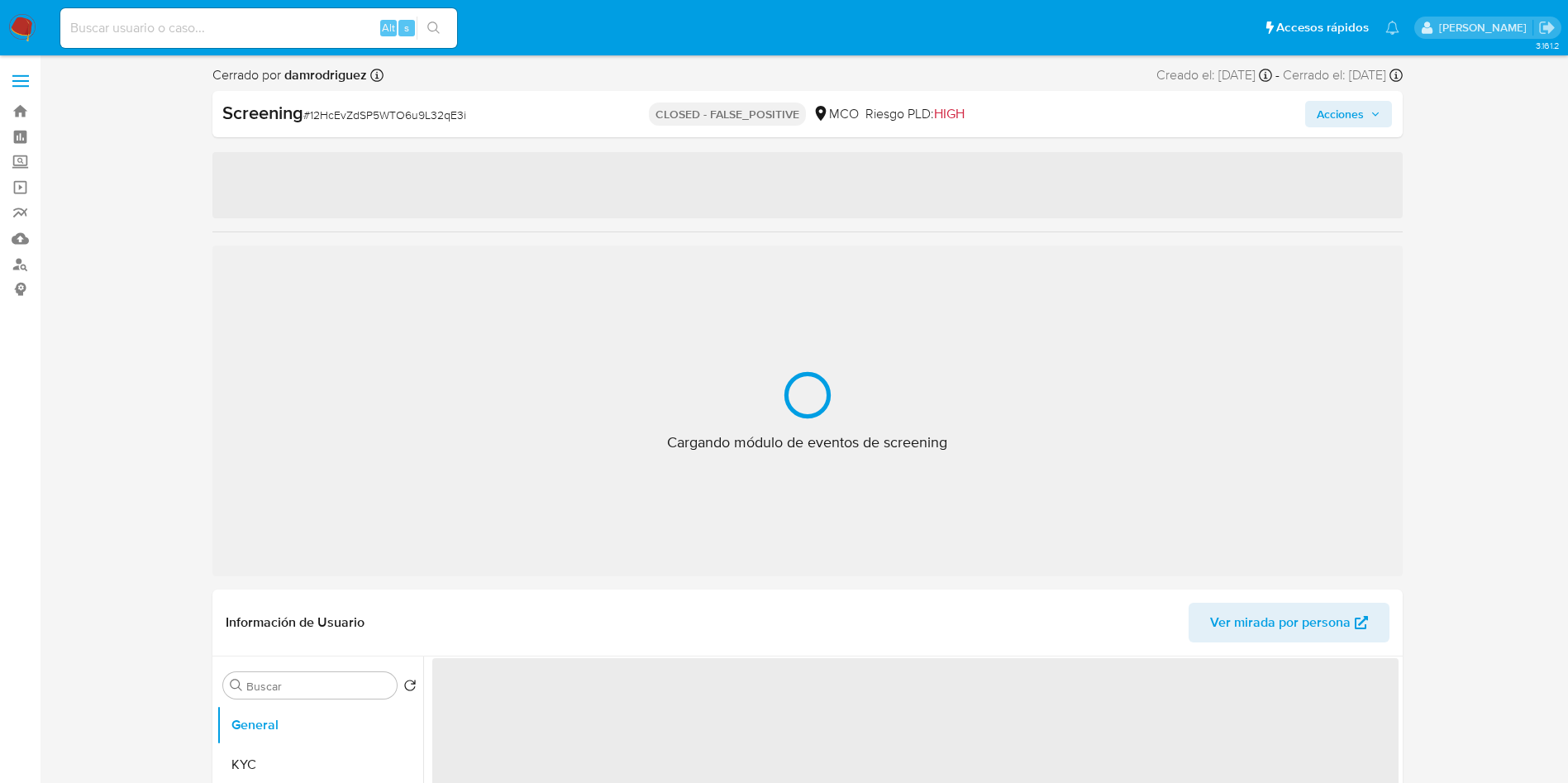
select select "10"
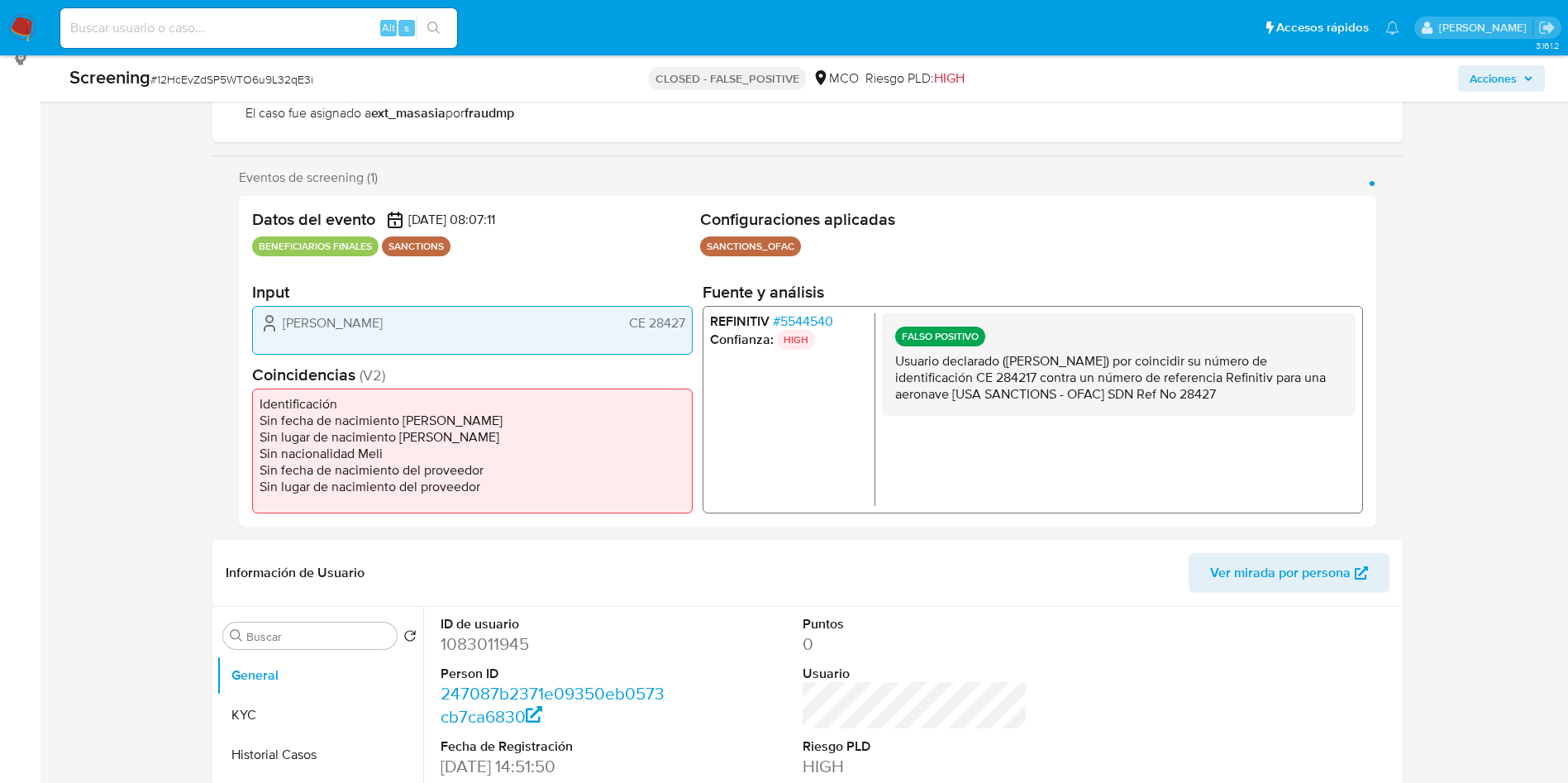
scroll to position [248, 0]
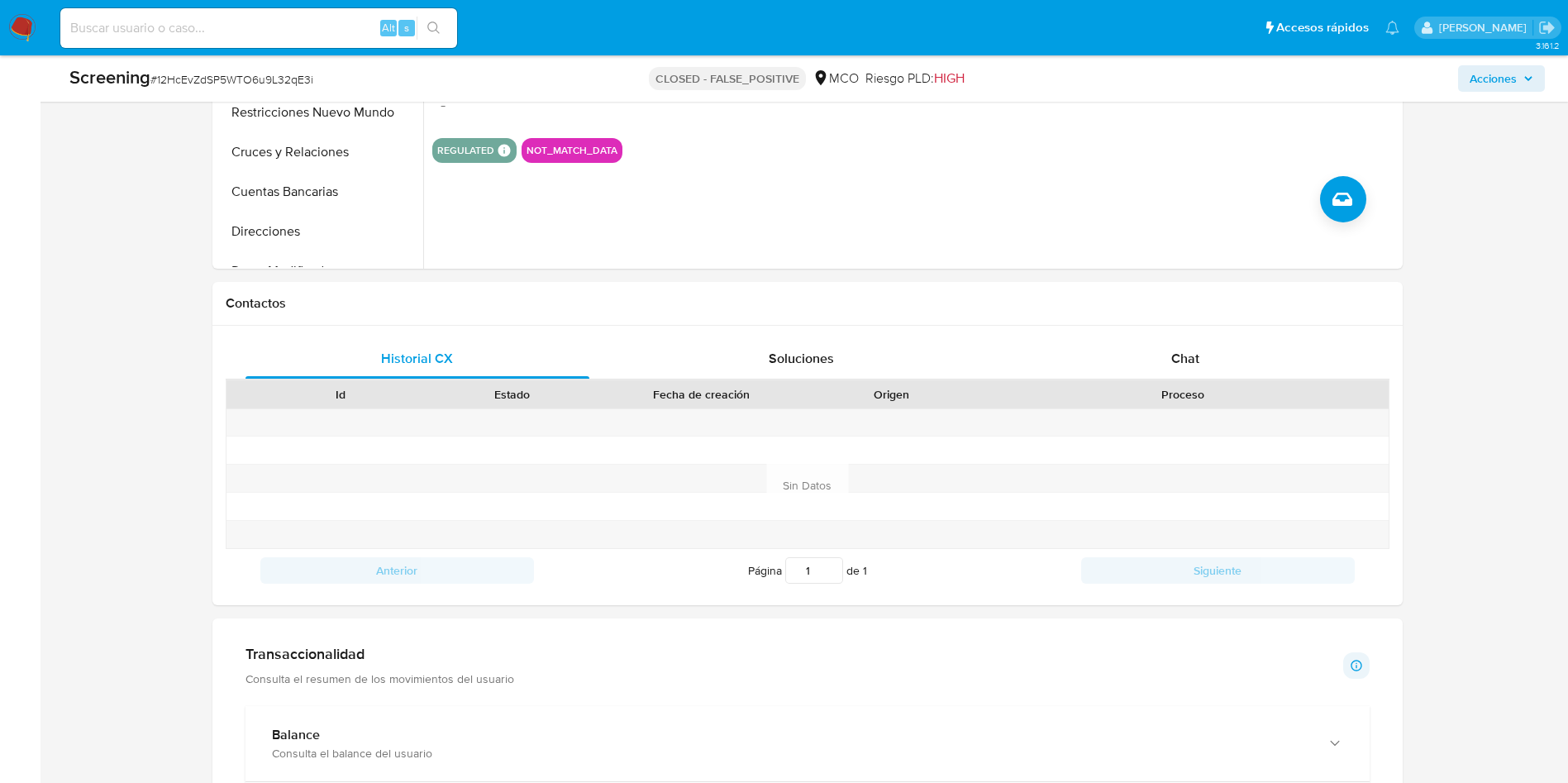
scroll to position [1613, 0]
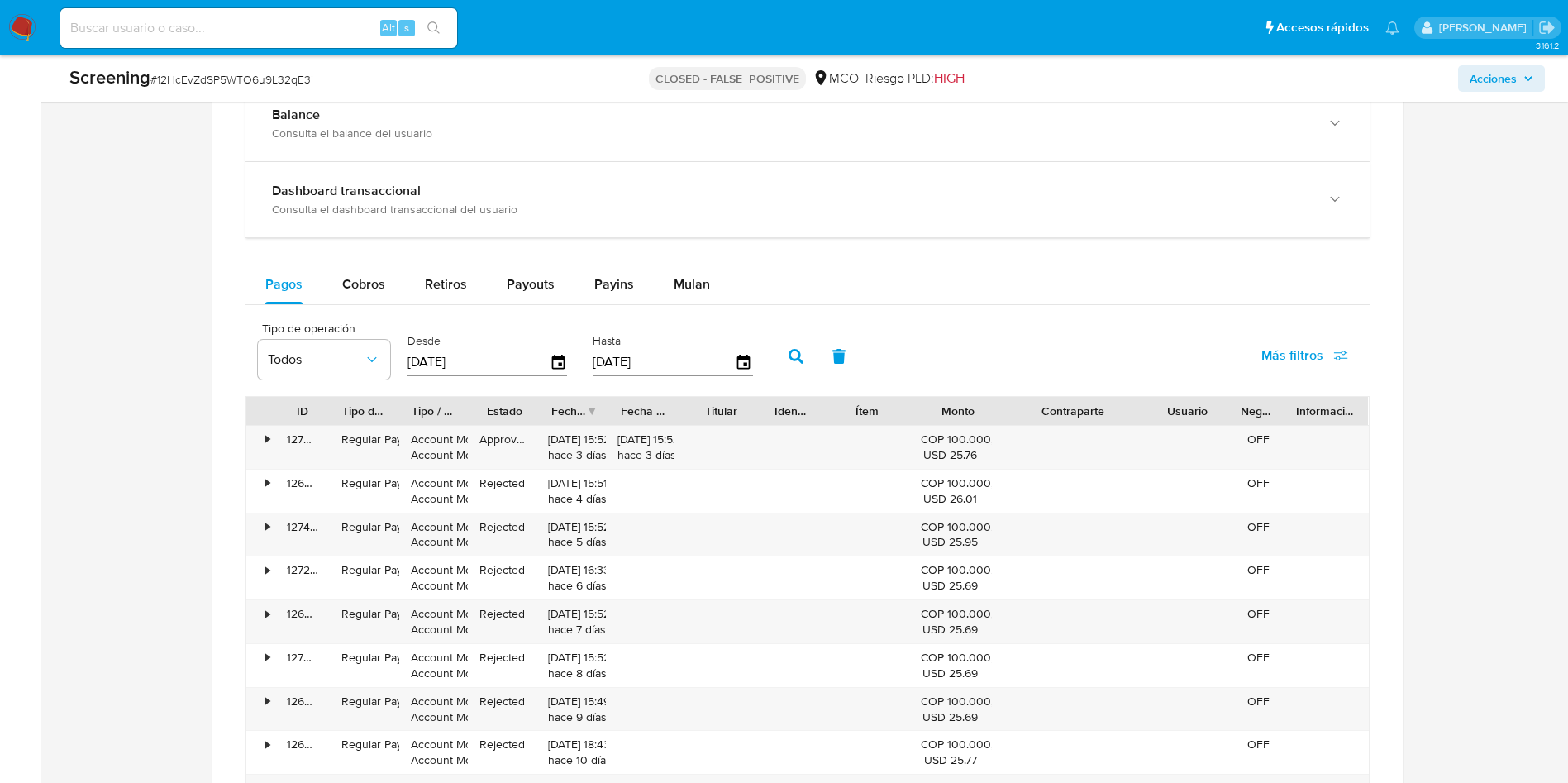
drag, startPoint x: 1133, startPoint y: 404, endPoint x: 1131, endPoint y: 418, distance: 14.1
click at [1131, 418] on div at bounding box center [1146, 411] width 30 height 28
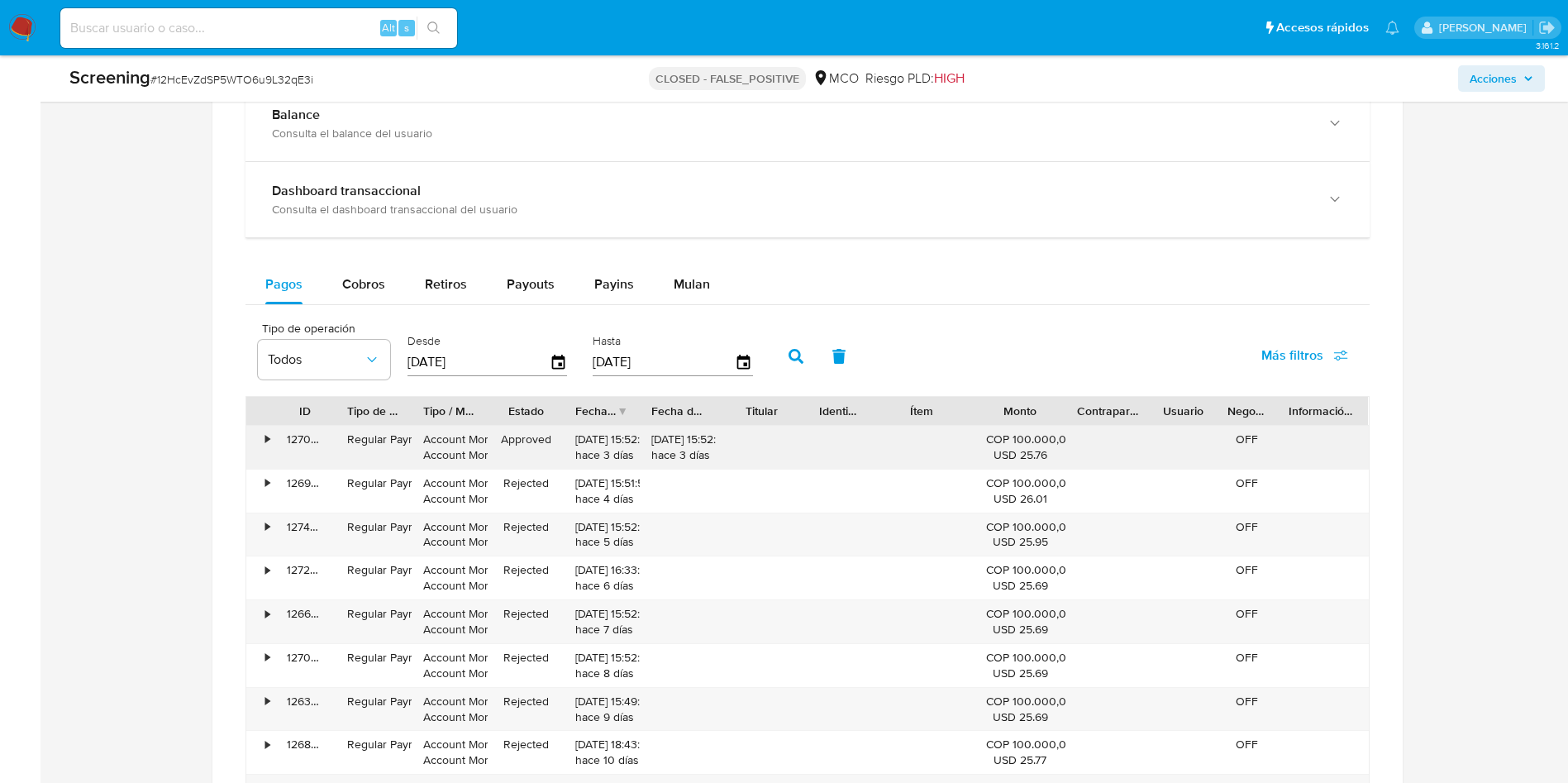
click at [1204, 431] on div "ID Tipo de operación Tipo / Método Estado Fecha de creación Fecha de aprobación…" at bounding box center [807, 607] width 1124 height 422
click at [259, 435] on div "•" at bounding box center [260, 447] width 29 height 43
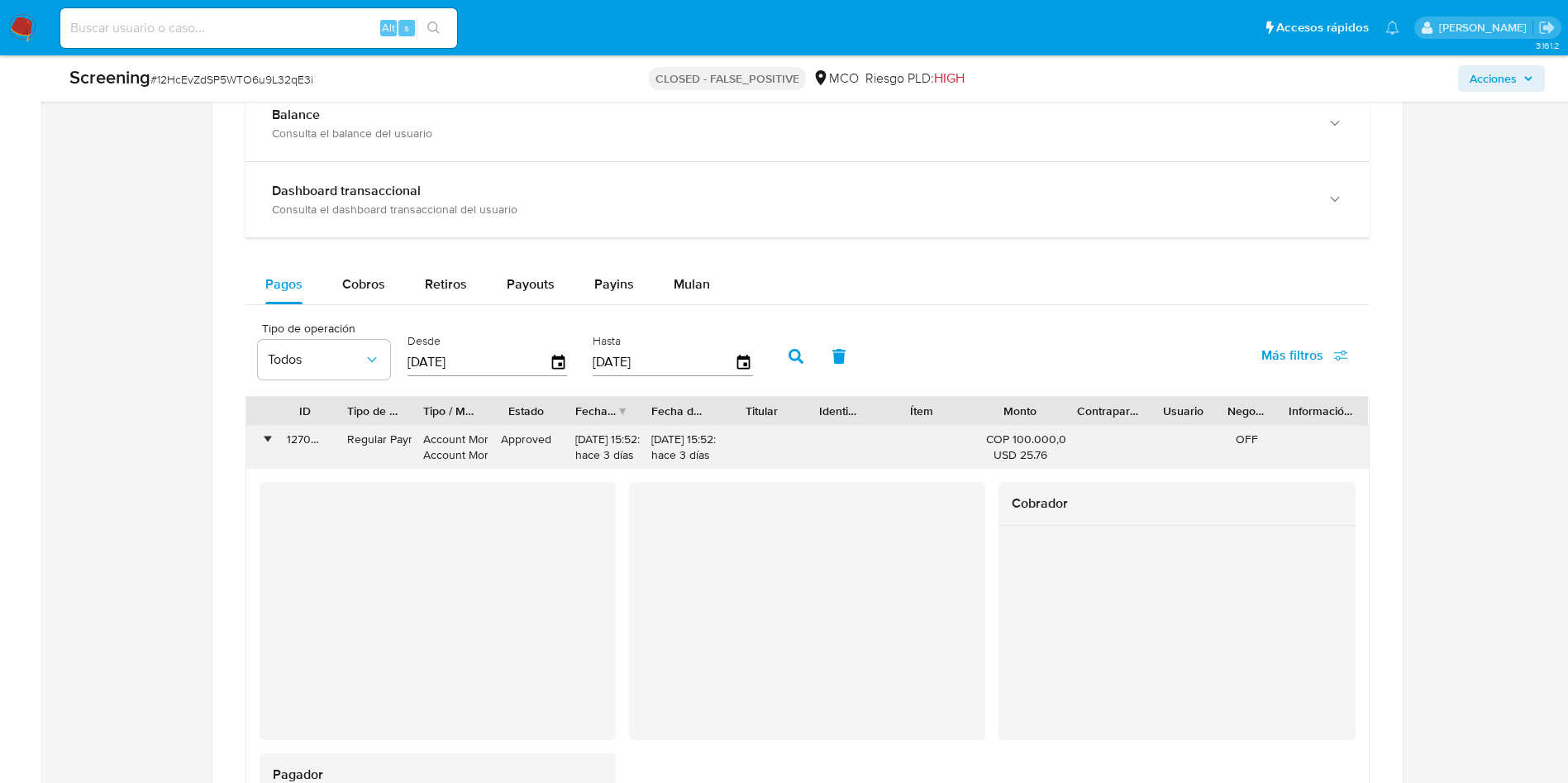
click at [263, 437] on div "•" at bounding box center [260, 447] width 29 height 43
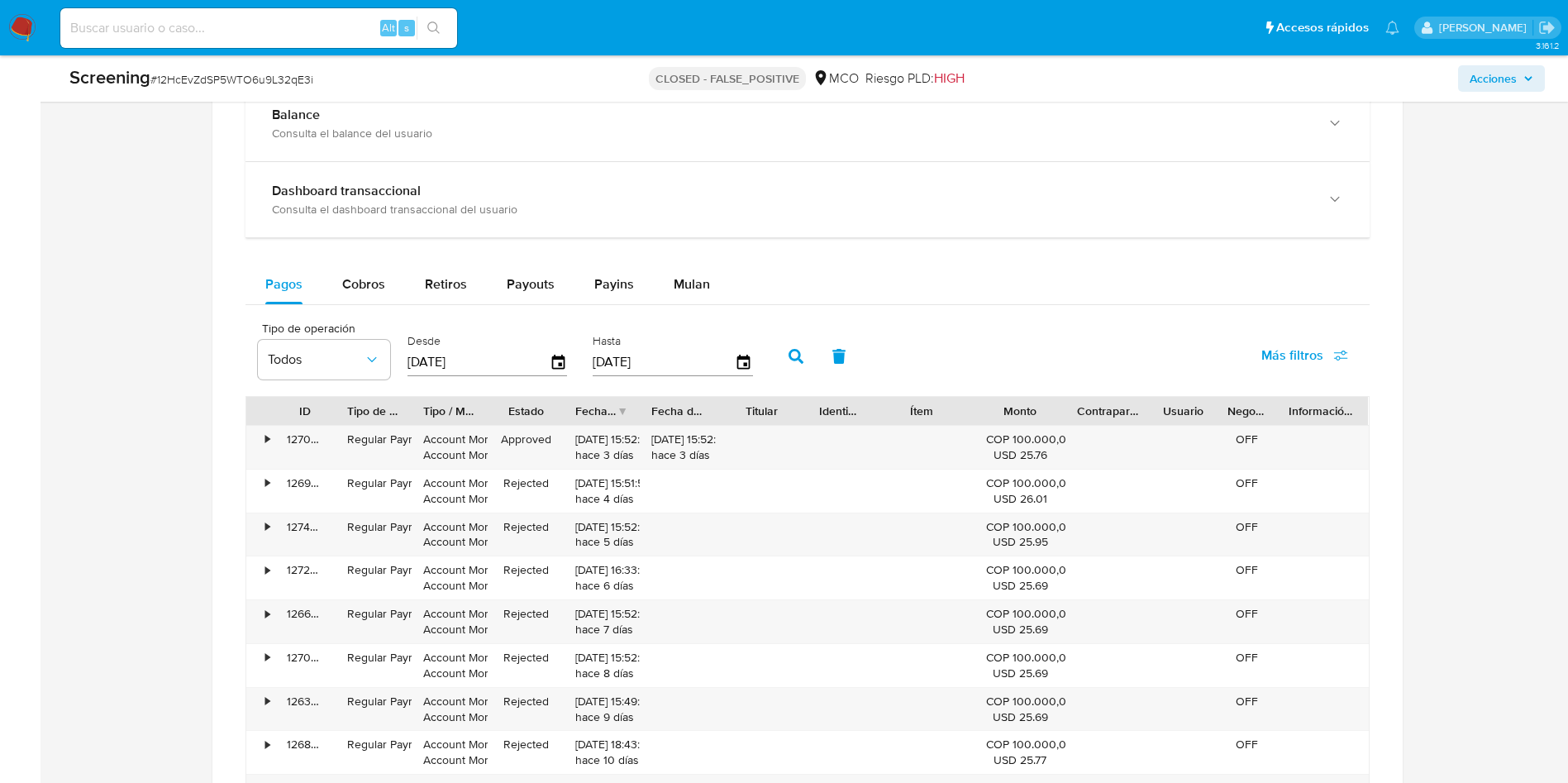
scroll to position [1365, 0]
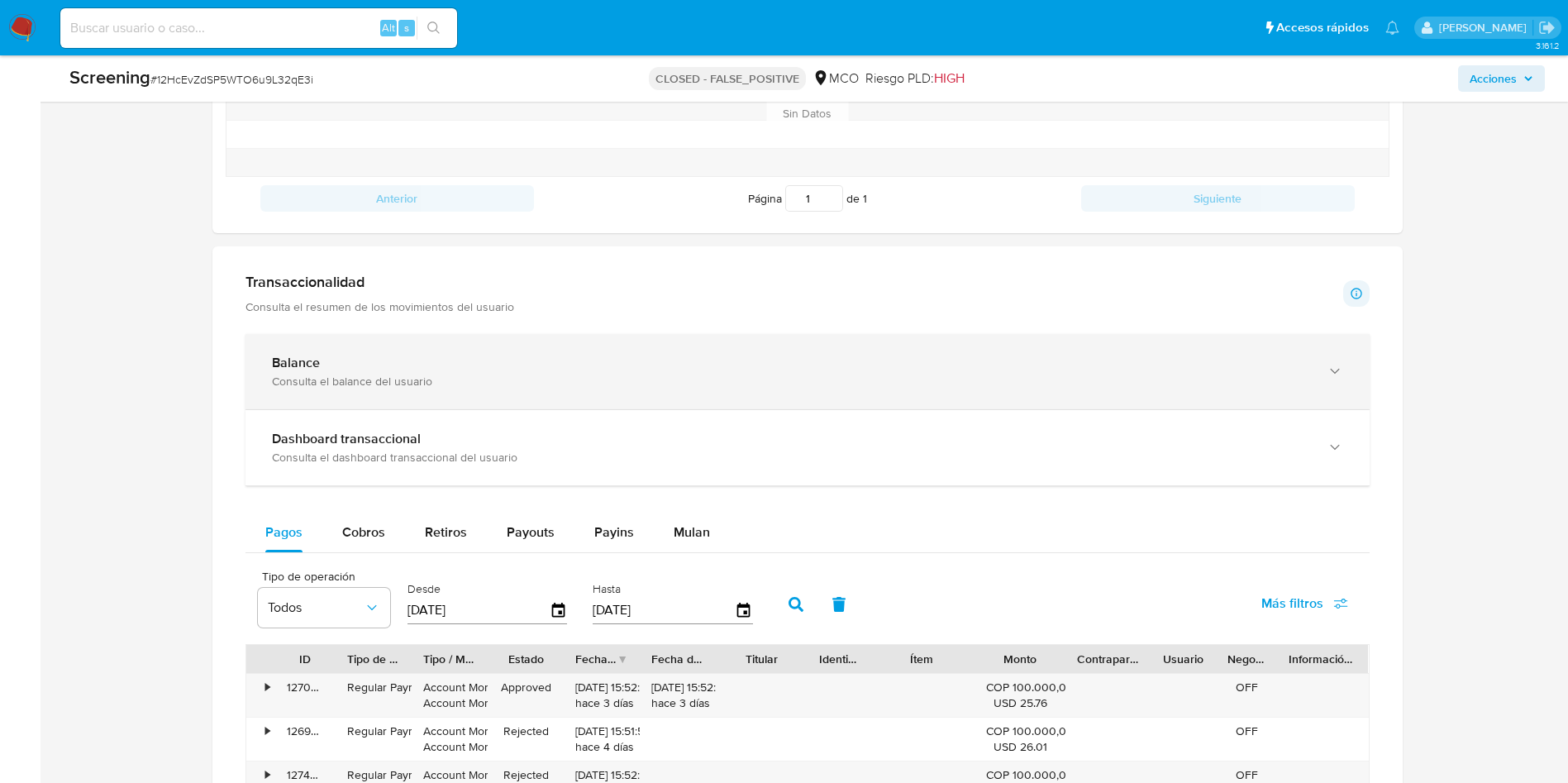
click at [304, 392] on div "Balance Consulta el balance del usuario" at bounding box center [807, 372] width 1124 height 76
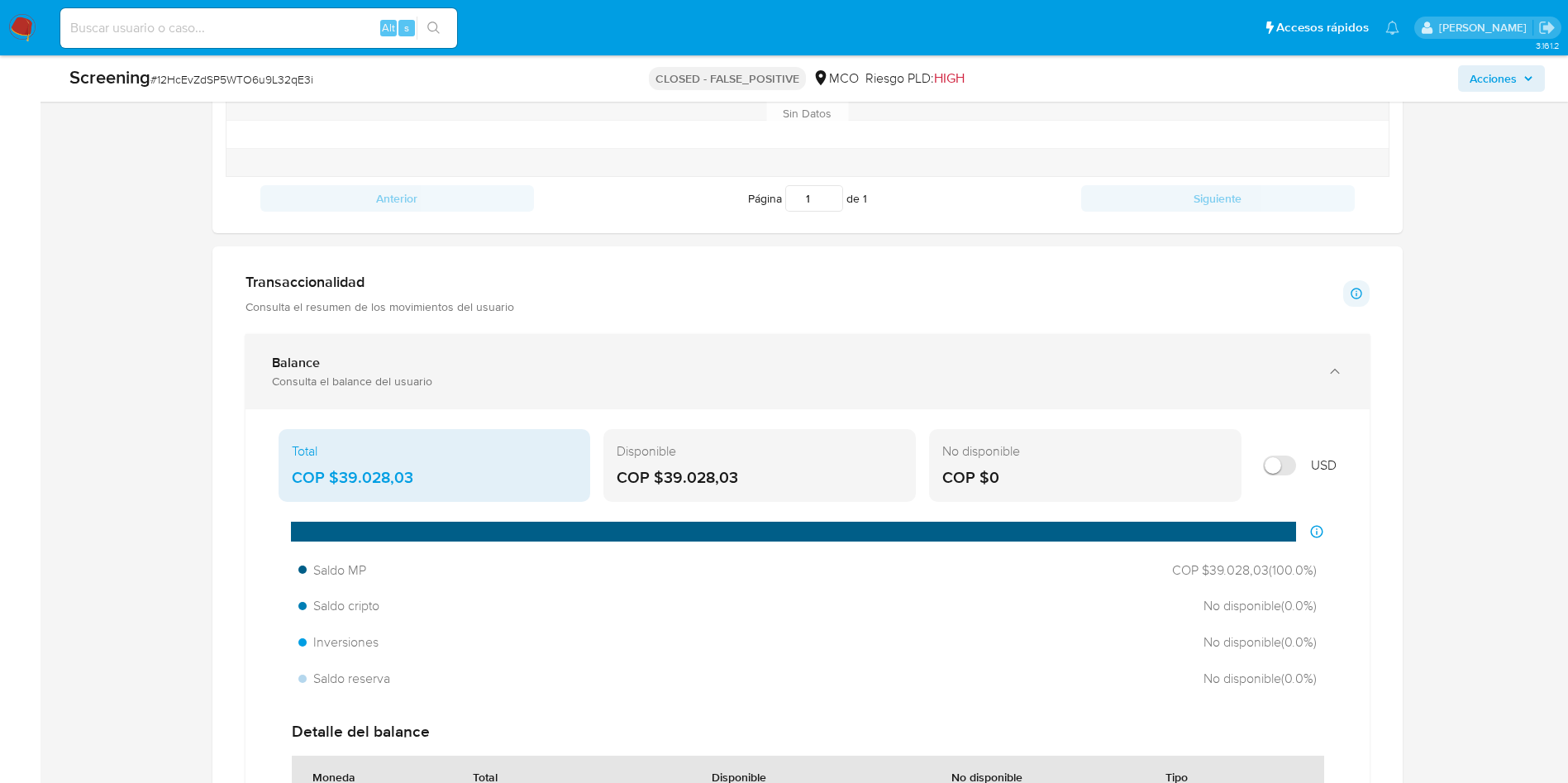
click at [310, 385] on div "Consulta el balance del usuario" at bounding box center [791, 381] width 1039 height 15
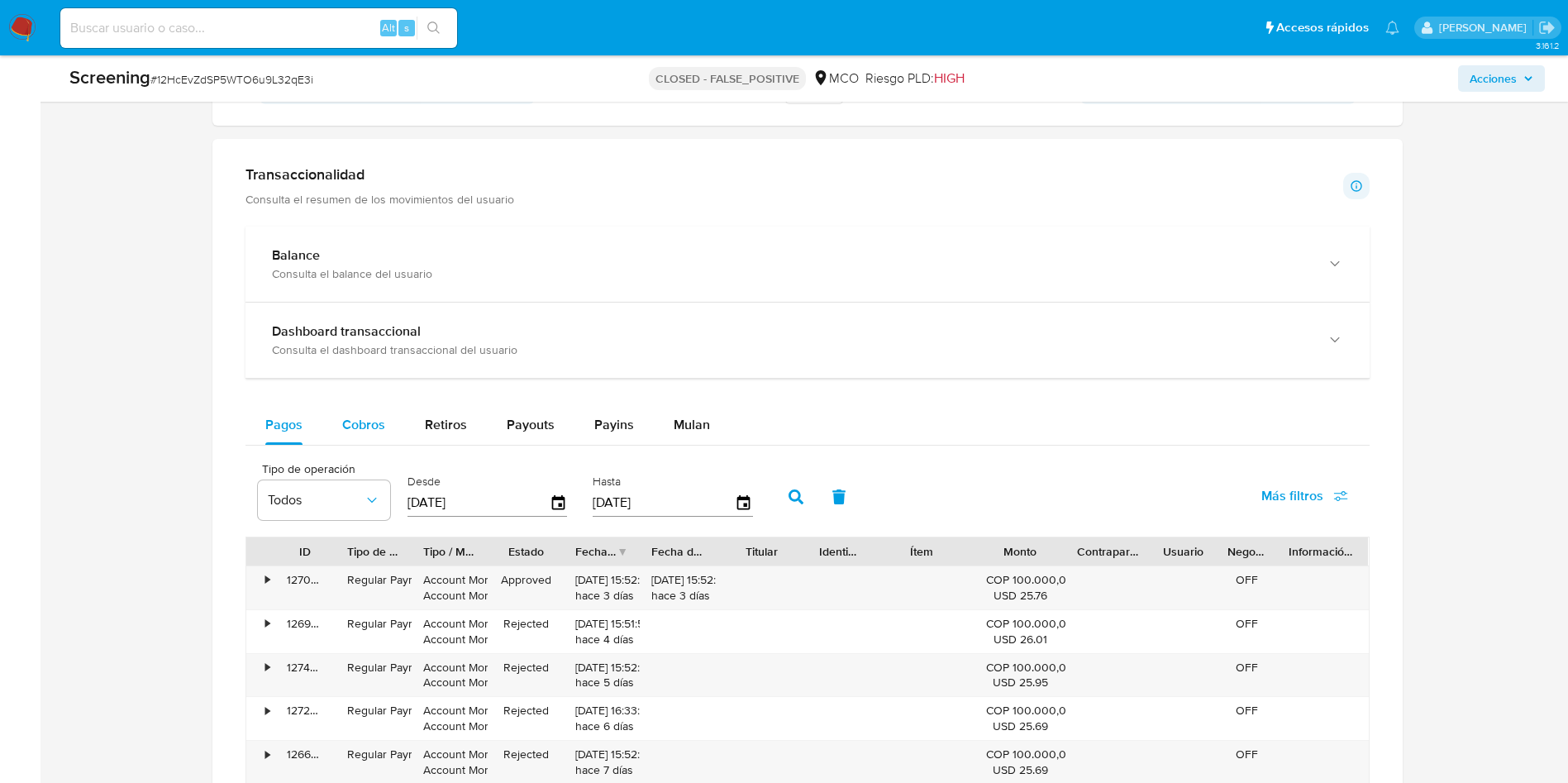
click at [385, 428] on button "Cobros" at bounding box center [363, 425] width 82 height 40
select select "10"
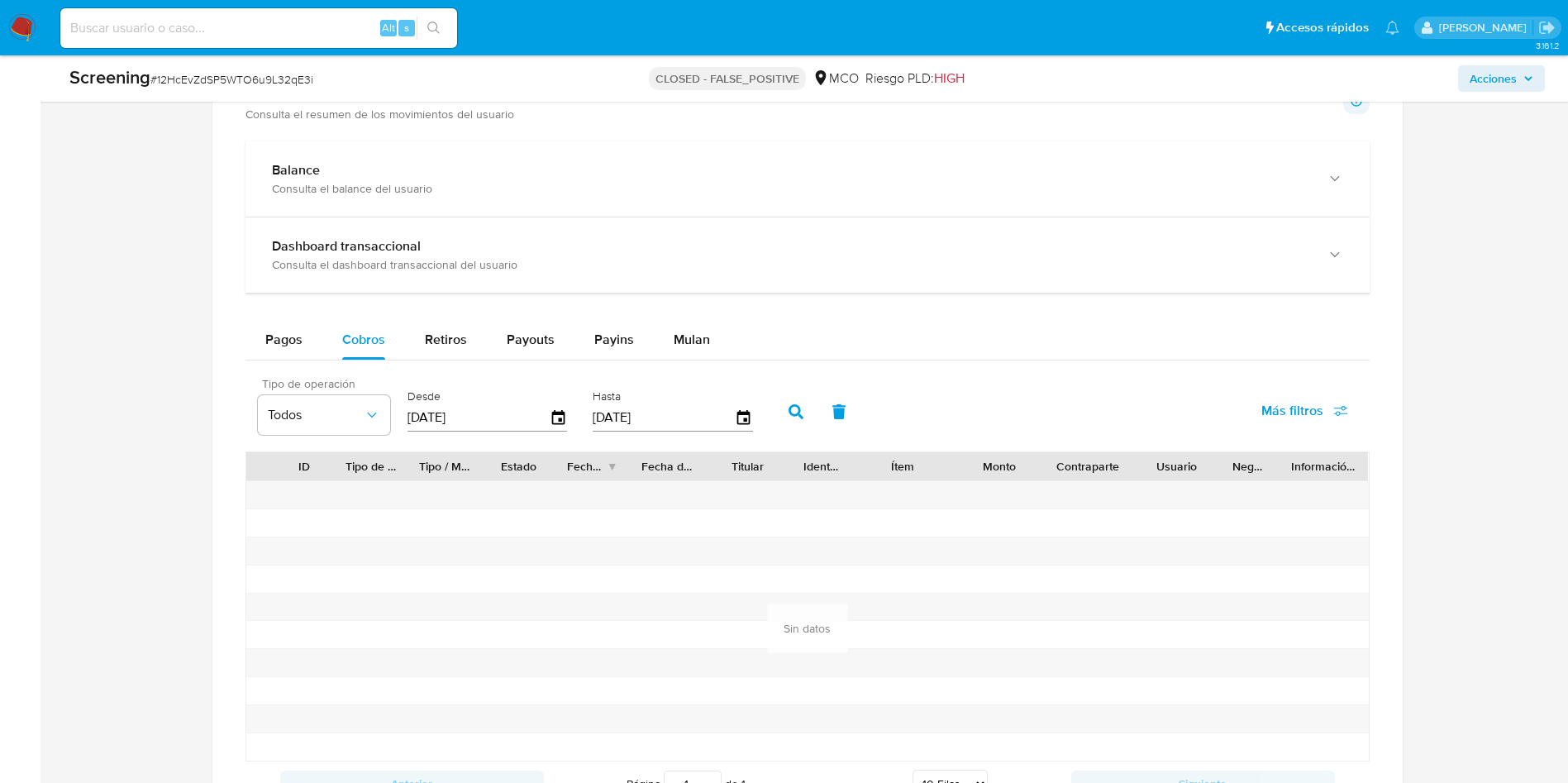
scroll to position [1597, 0]
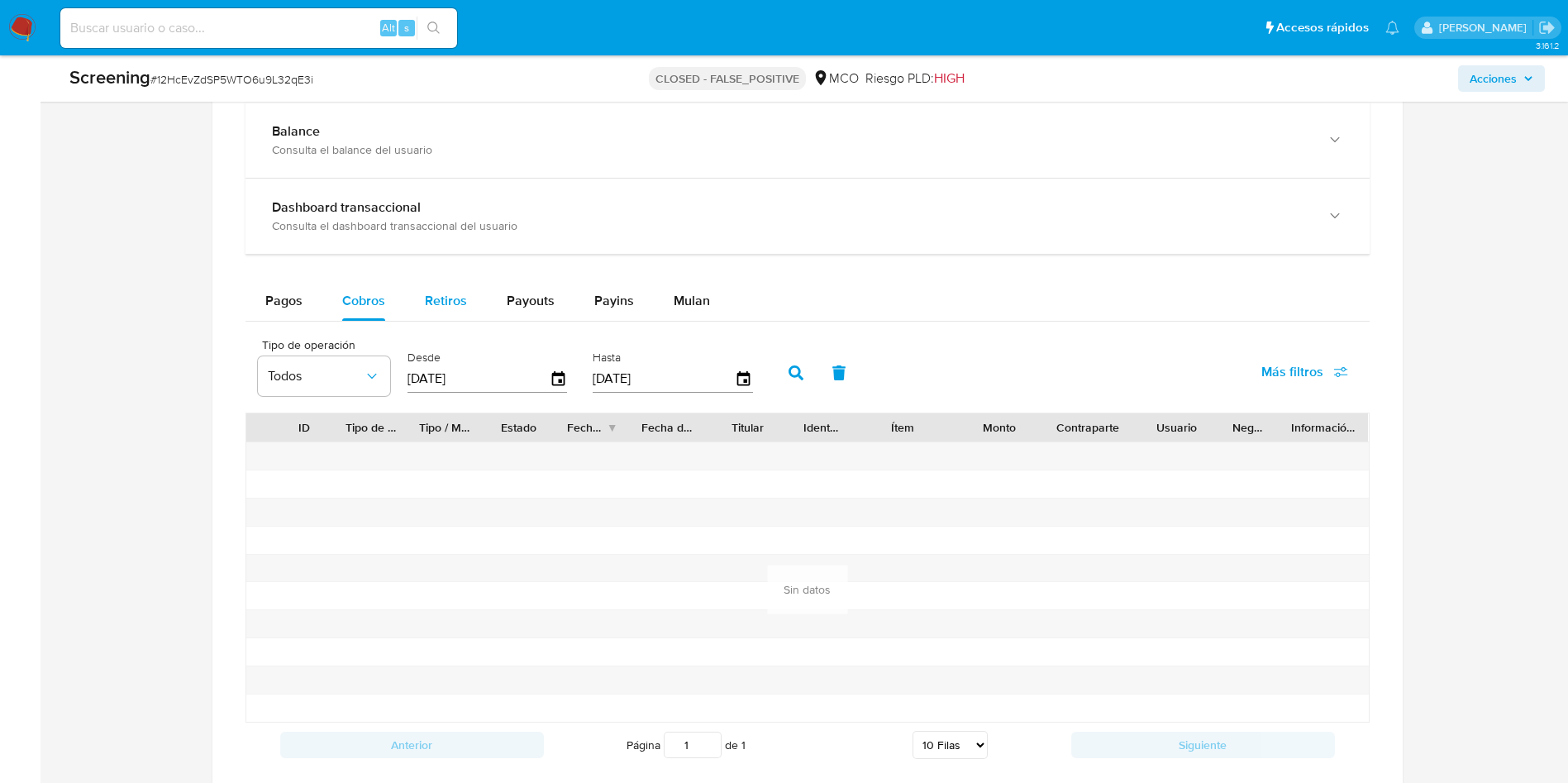
click at [433, 301] on span "Retiros" at bounding box center [446, 300] width 42 height 19
select select "10"
click at [293, 305] on span "Pagos" at bounding box center [283, 300] width 37 height 19
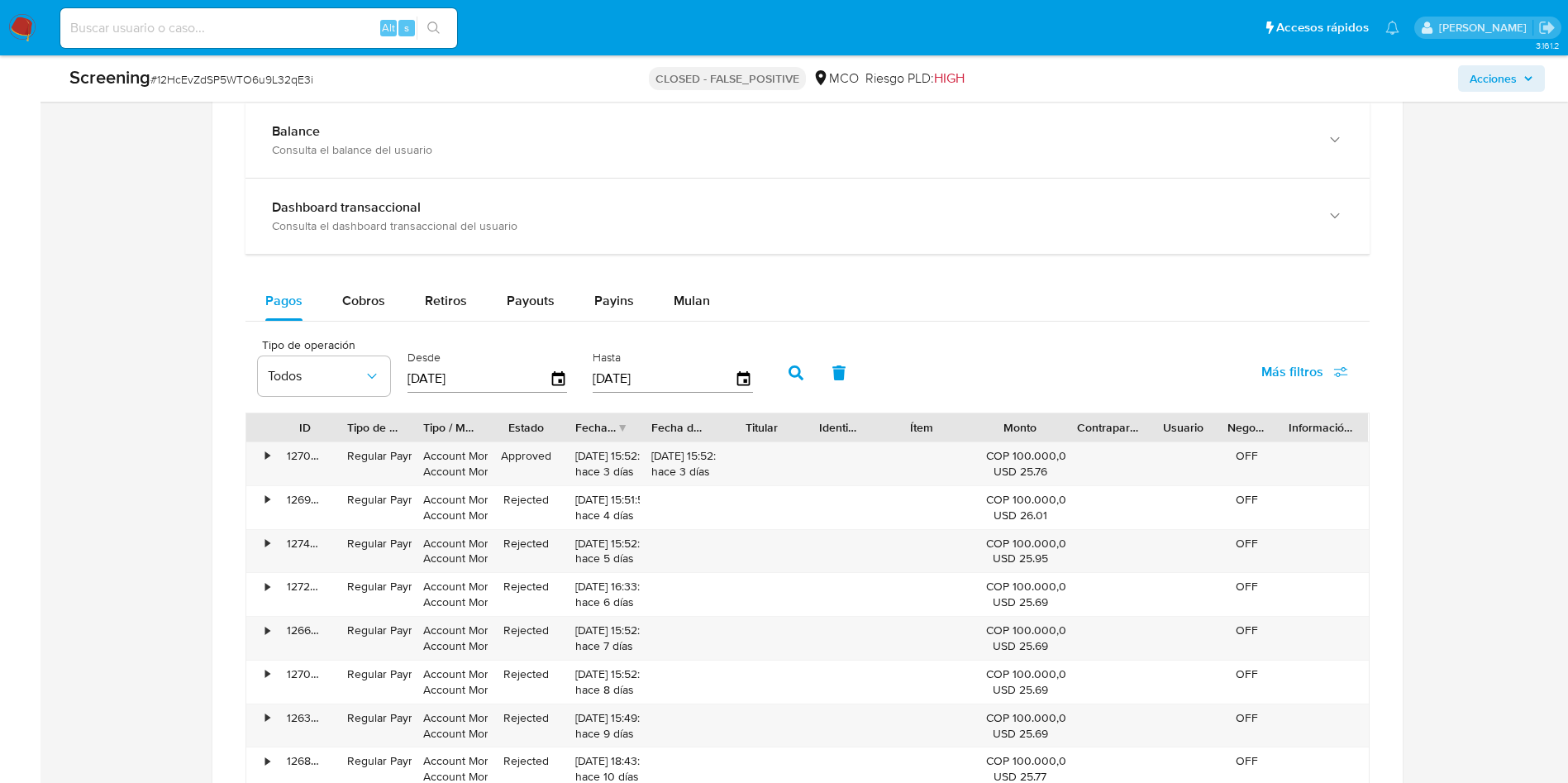
drag, startPoint x: 1132, startPoint y: 425, endPoint x: 1165, endPoint y: 426, distance: 33.0
click at [1150, 426] on div "Contraparte" at bounding box center [1107, 427] width 84 height 28
drag, startPoint x: 1159, startPoint y: 427, endPoint x: 1310, endPoint y: 437, distance: 151.3
click at [1310, 437] on div "ID Tipo de operación Tipo / Método Estado Fecha de creación Fecha de aprobación…" at bounding box center [807, 427] width 1122 height 28
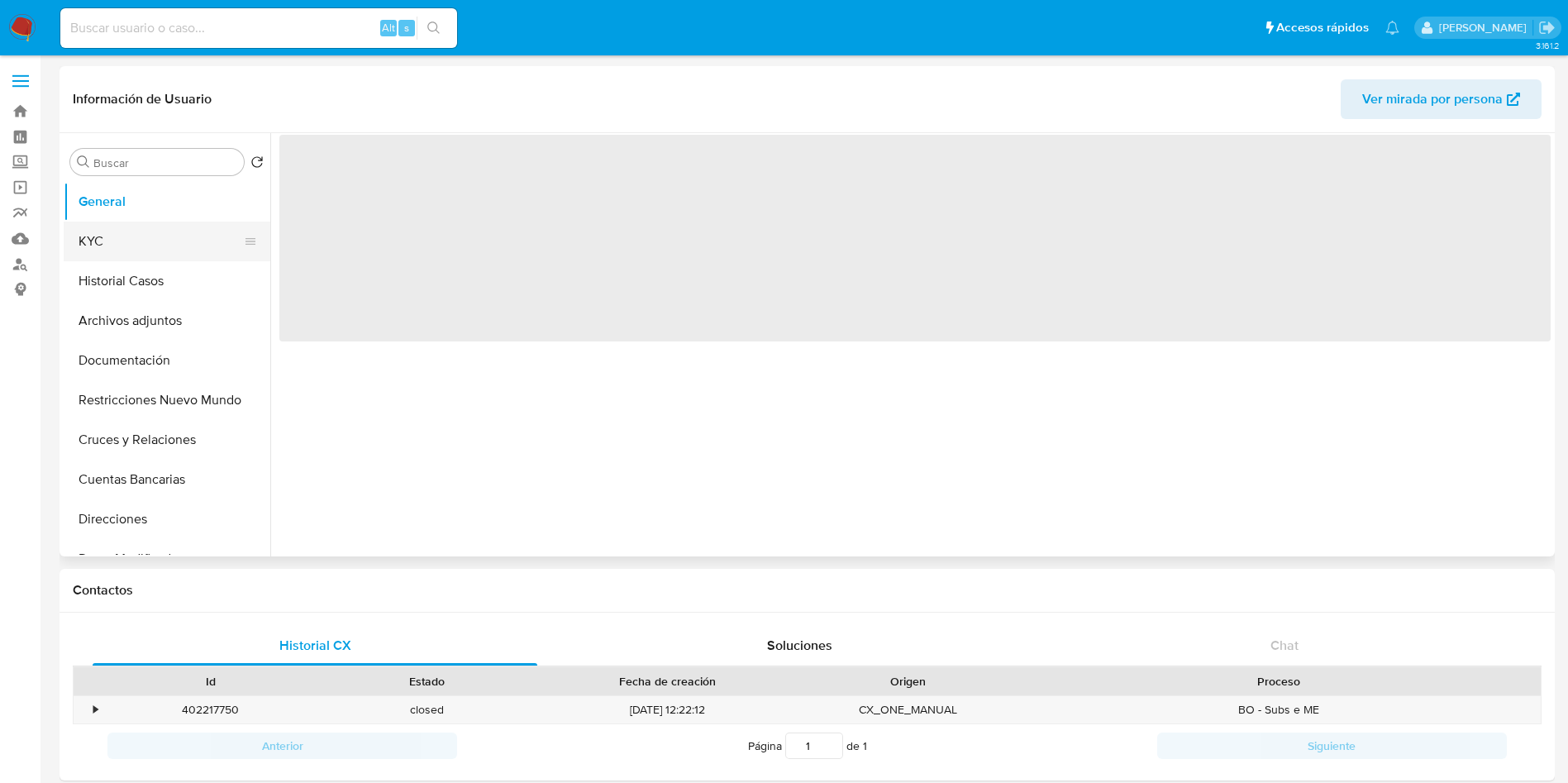
select select "10"
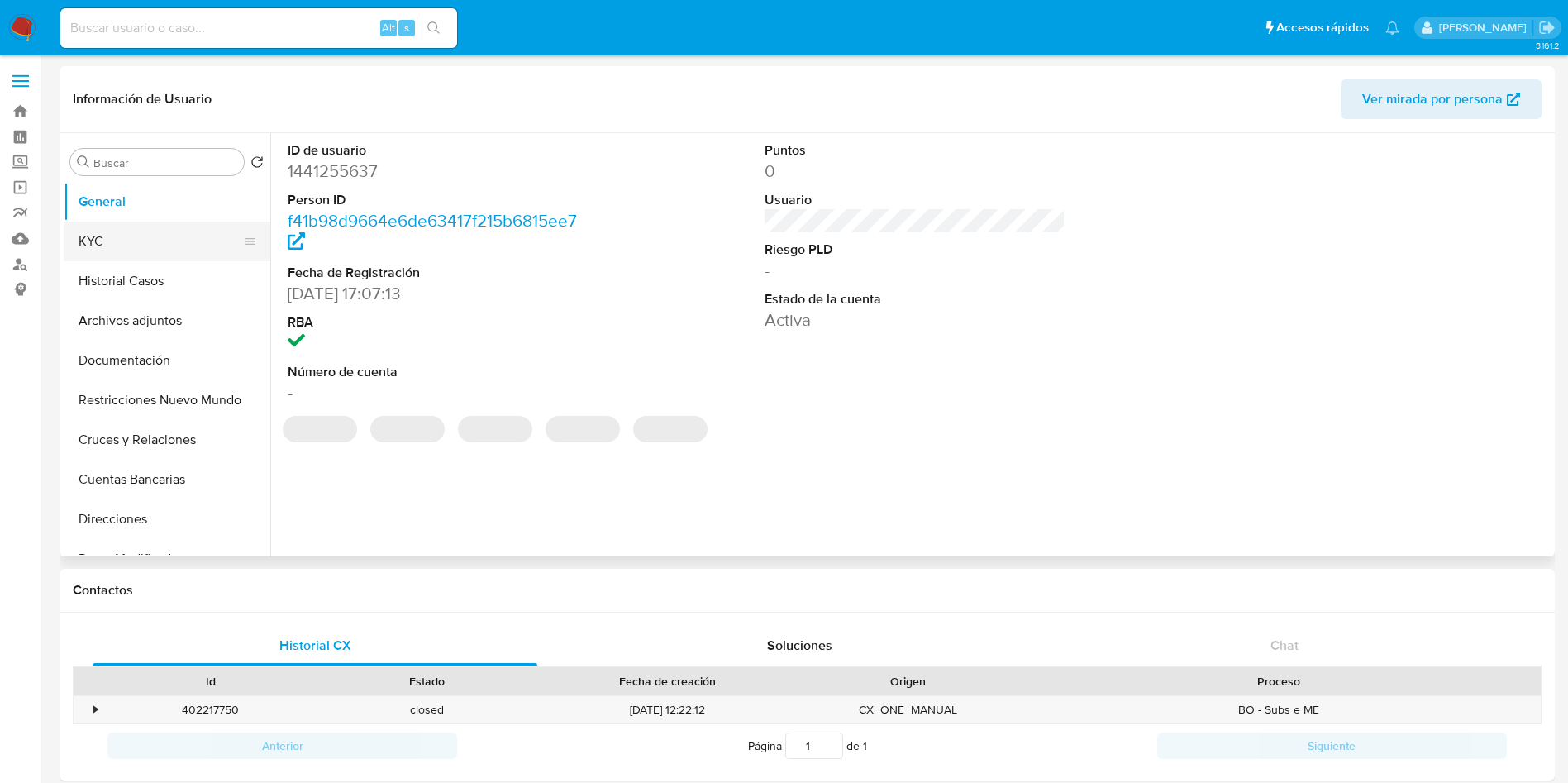
click at [123, 241] on button "KYC" at bounding box center [160, 241] width 194 height 40
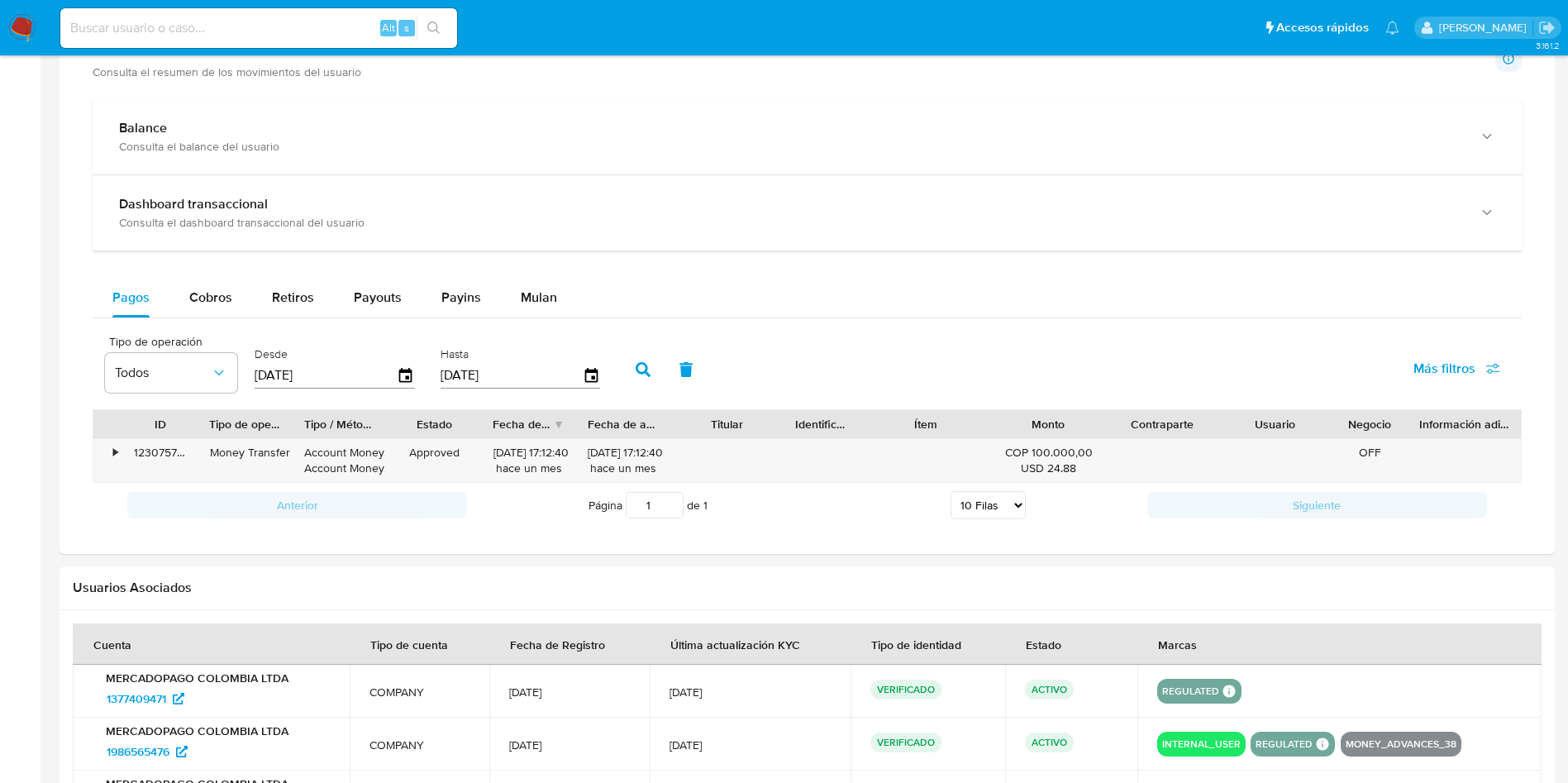
scroll to position [744, 0]
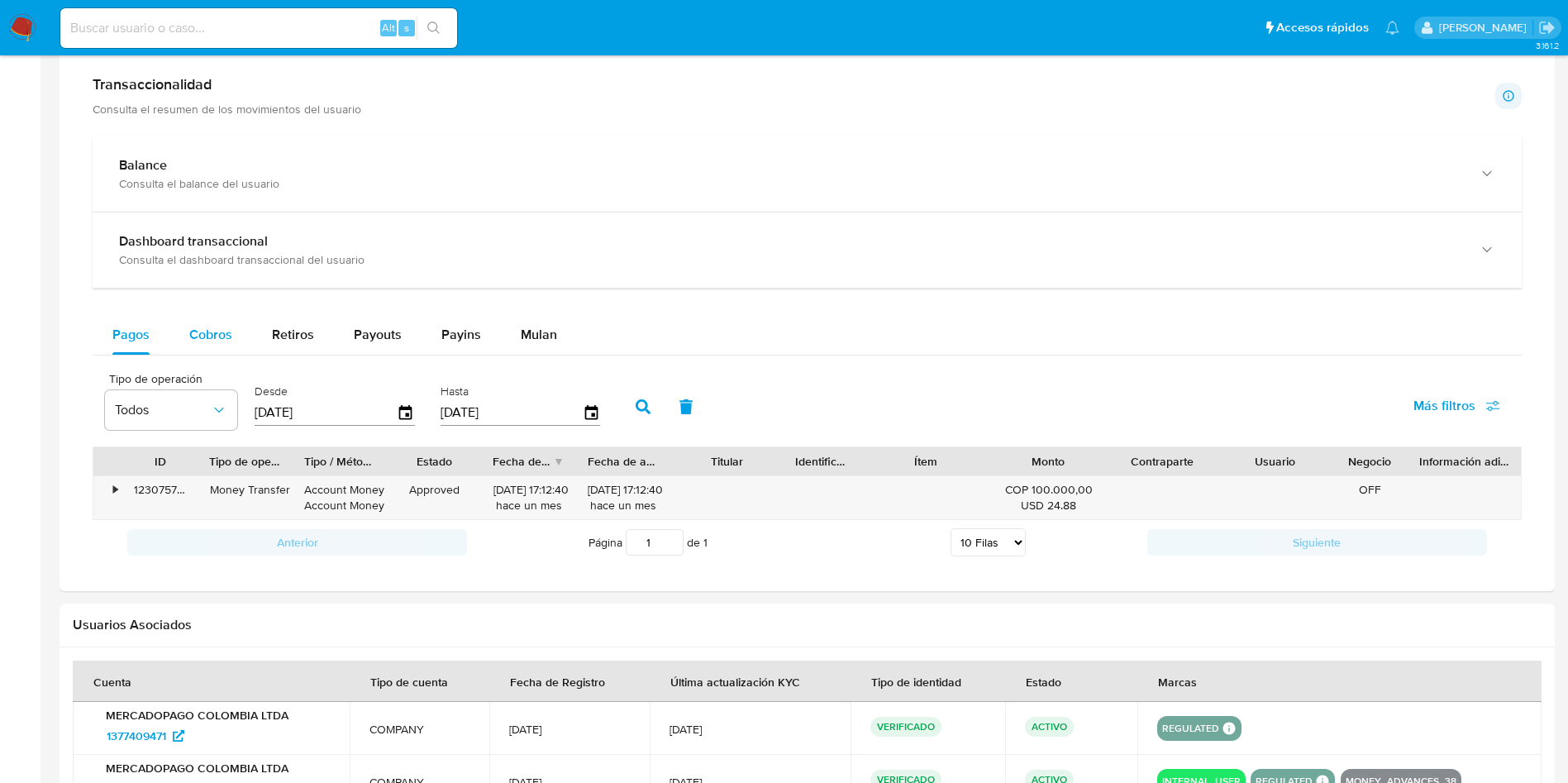
click at [198, 322] on div "Cobros" at bounding box center [211, 335] width 43 height 40
select select "10"
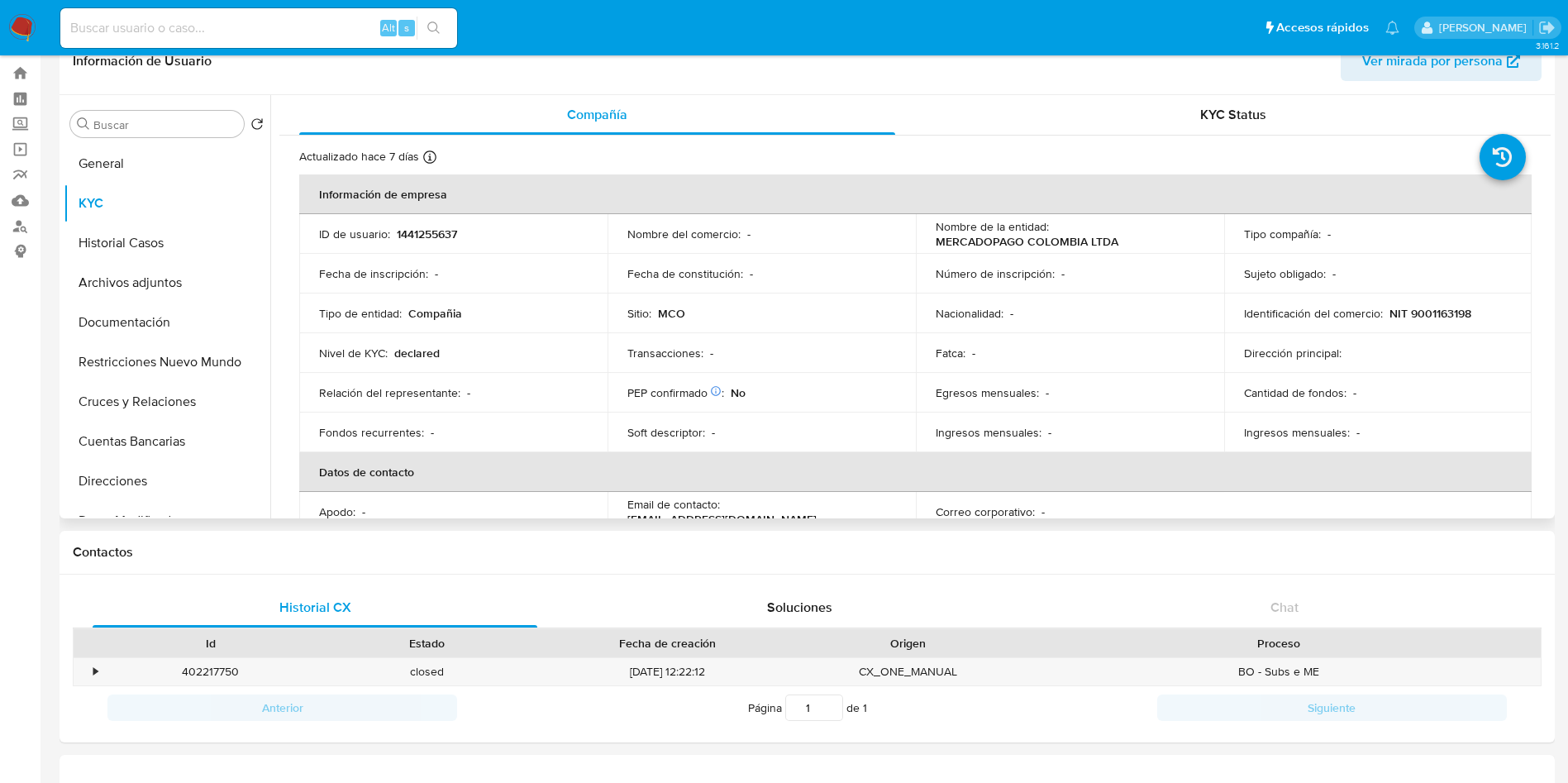
scroll to position [0, 0]
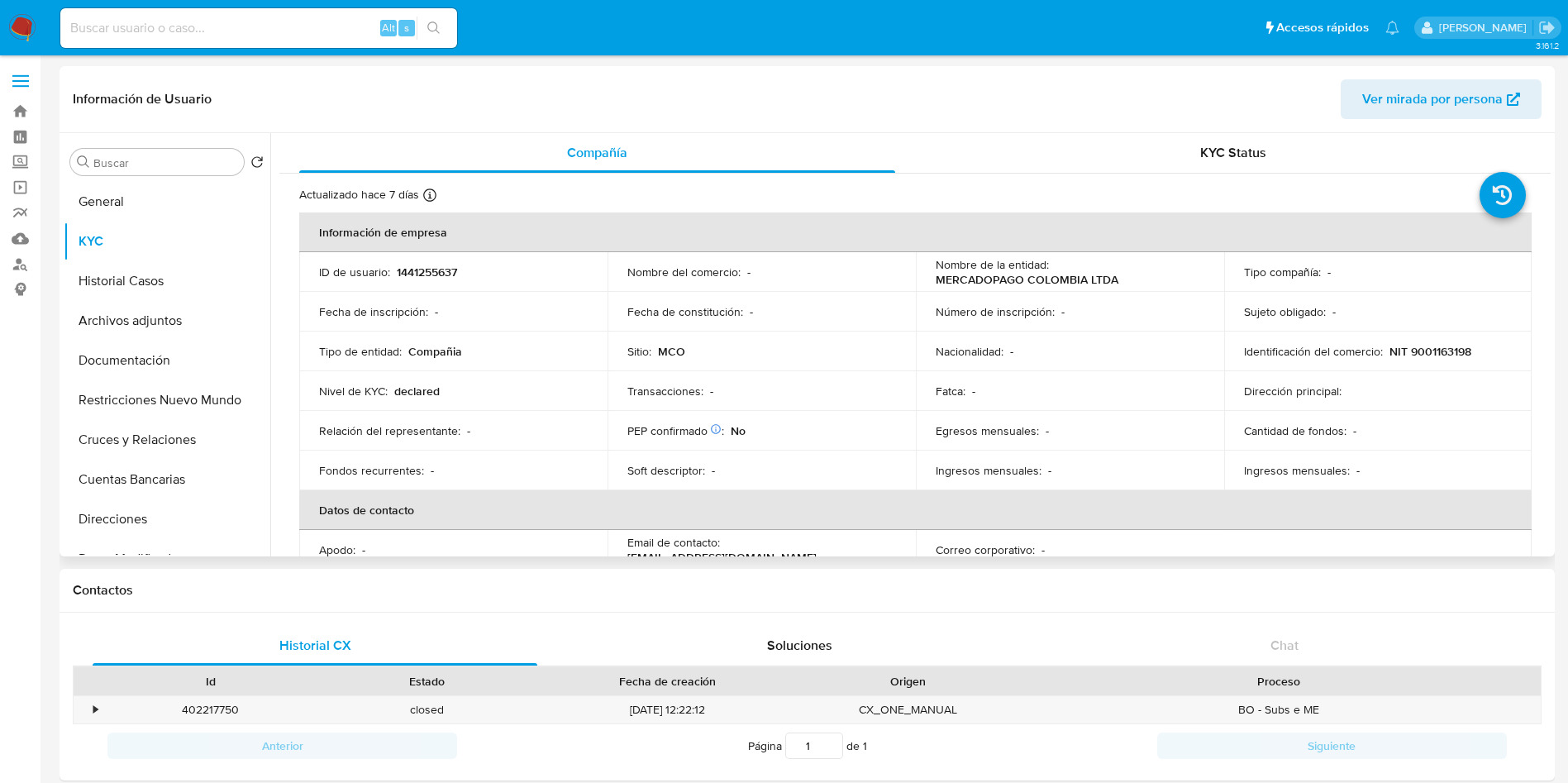
click at [423, 270] on p "1441255637" at bounding box center [427, 271] width 61 height 15
copy p "1441255637"
